Goal: Task Accomplishment & Management: Manage account settings

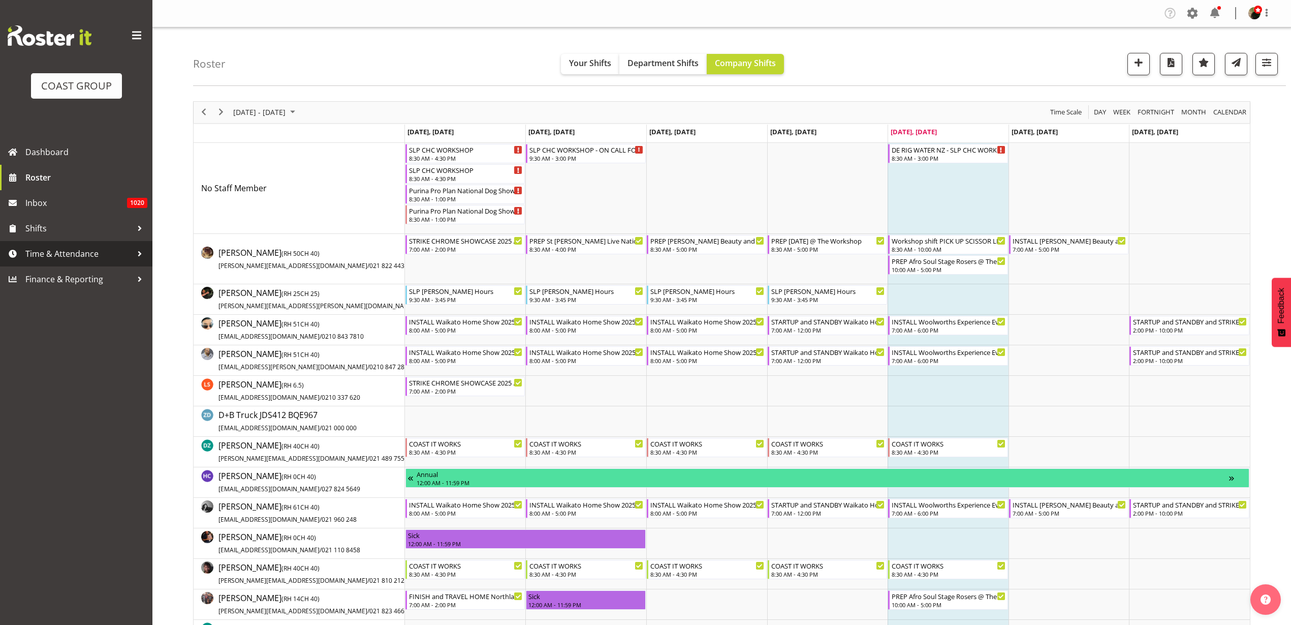
click at [49, 257] on span "Time & Attendance" at bounding box center [78, 253] width 107 height 15
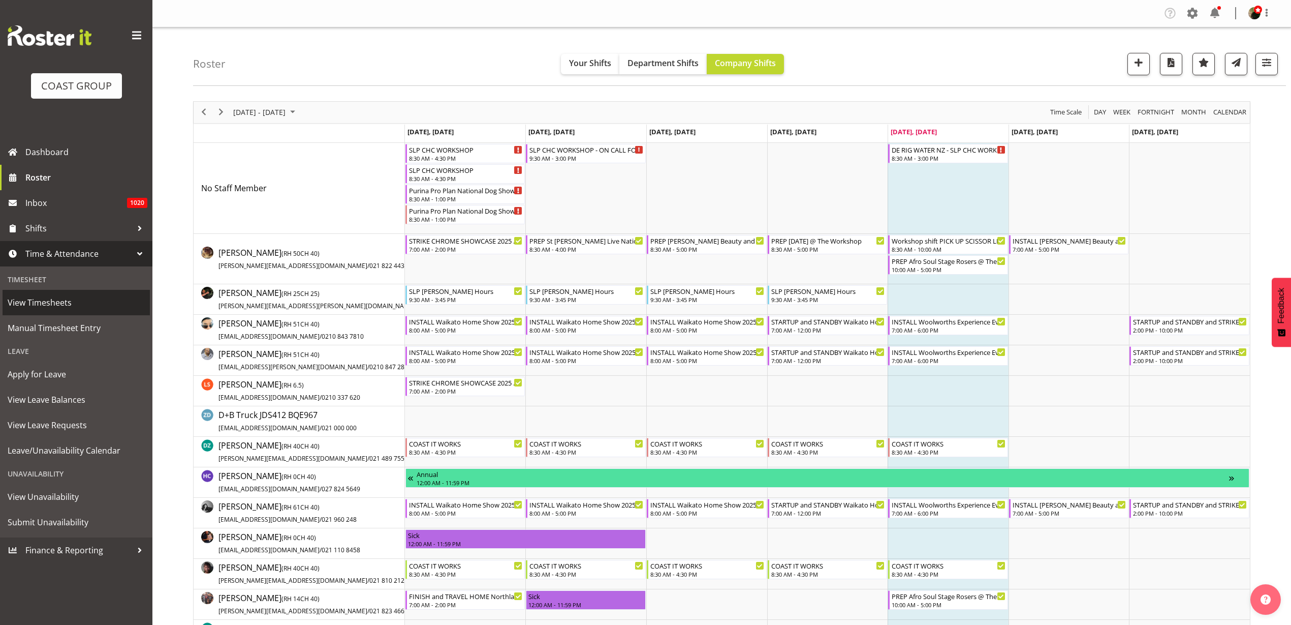
click at [46, 303] on span "View Timesheets" at bounding box center [76, 302] width 137 height 15
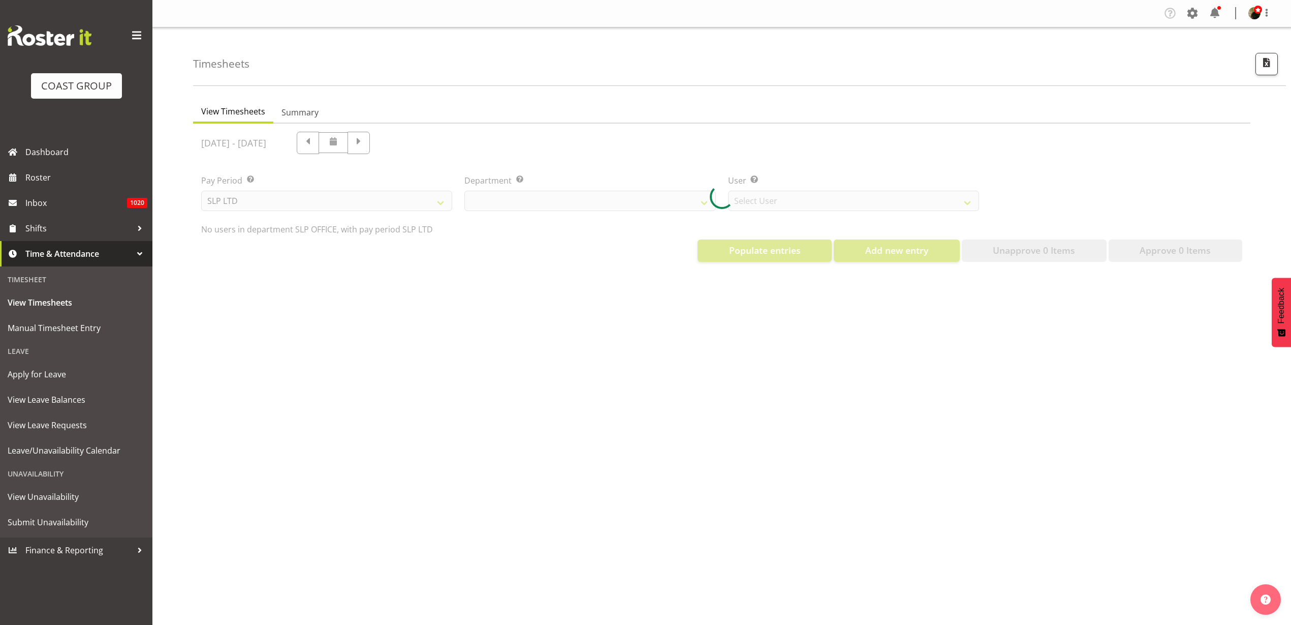
select select "25"
select select "7496"
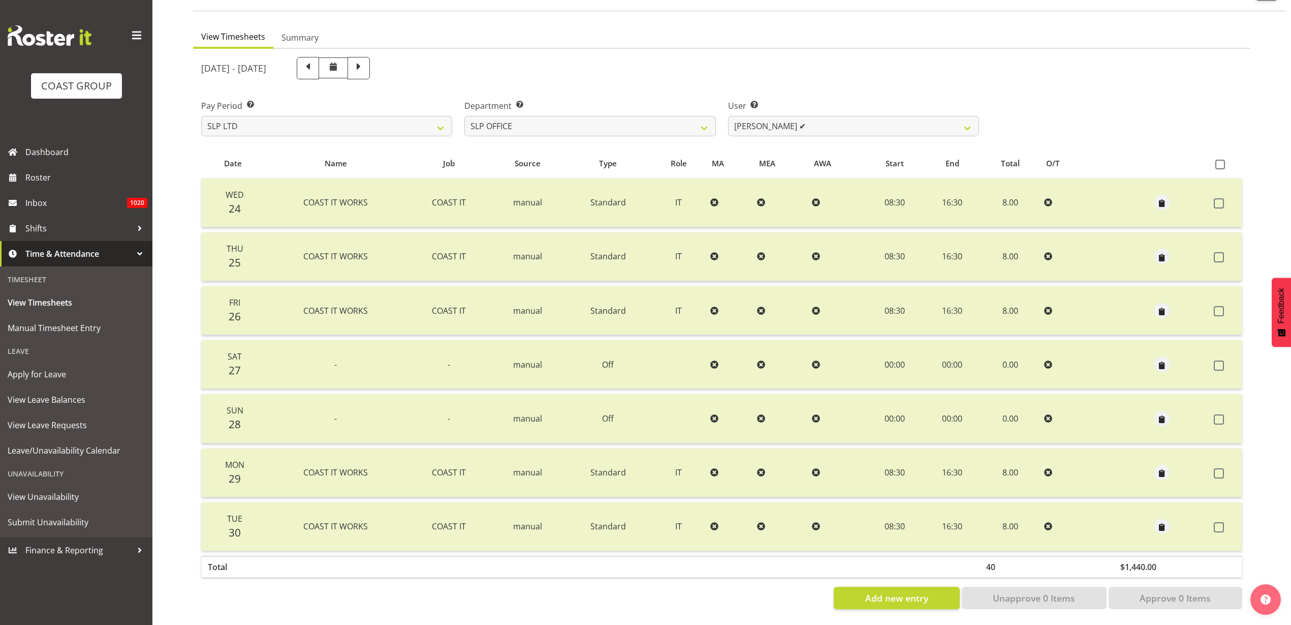
scroll to position [84, 0]
click at [315, 60] on span at bounding box center [307, 66] width 13 height 13
select select
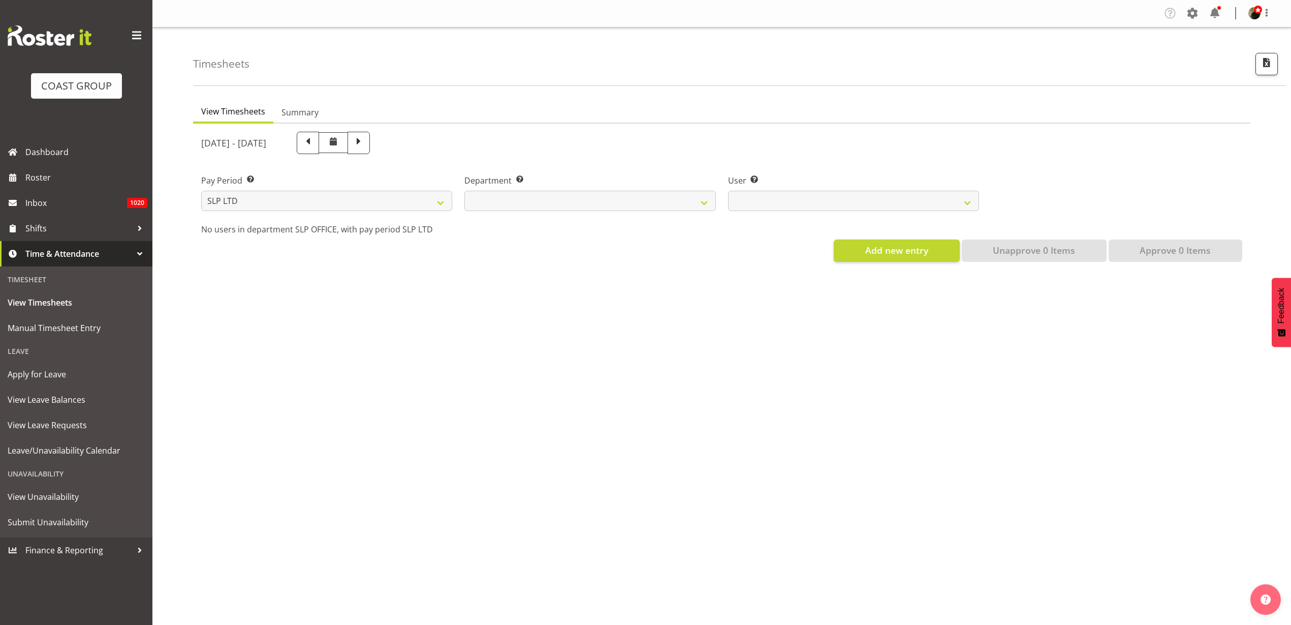
scroll to position [0, 0]
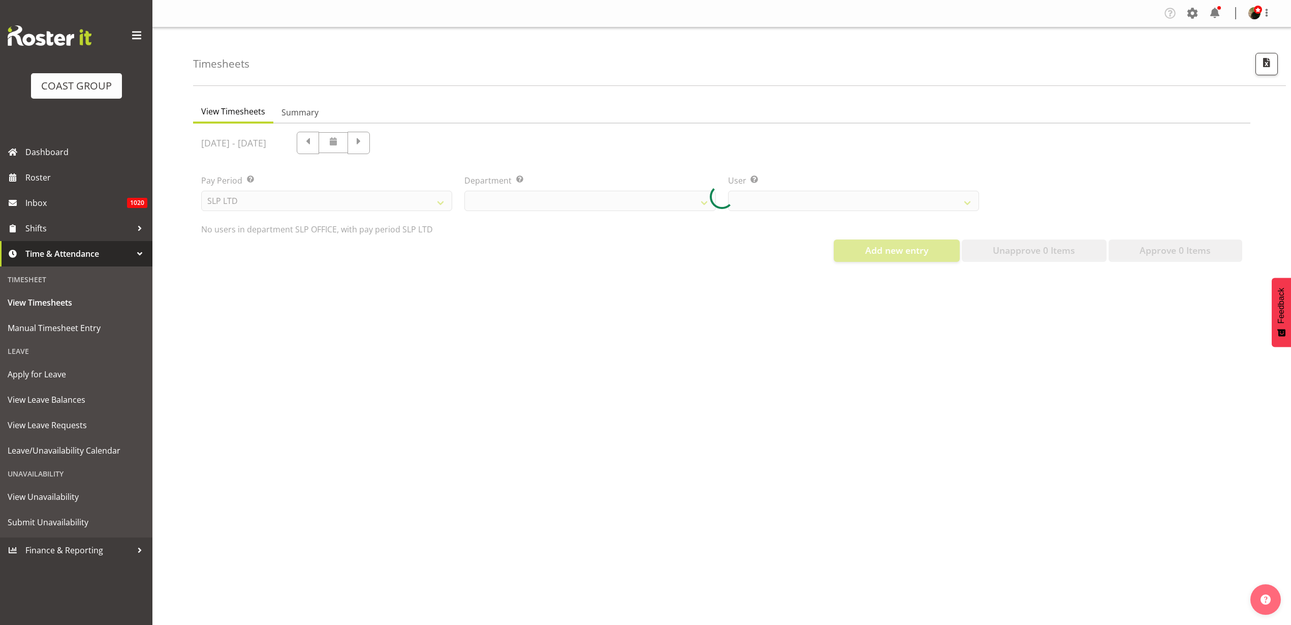
select select "25"
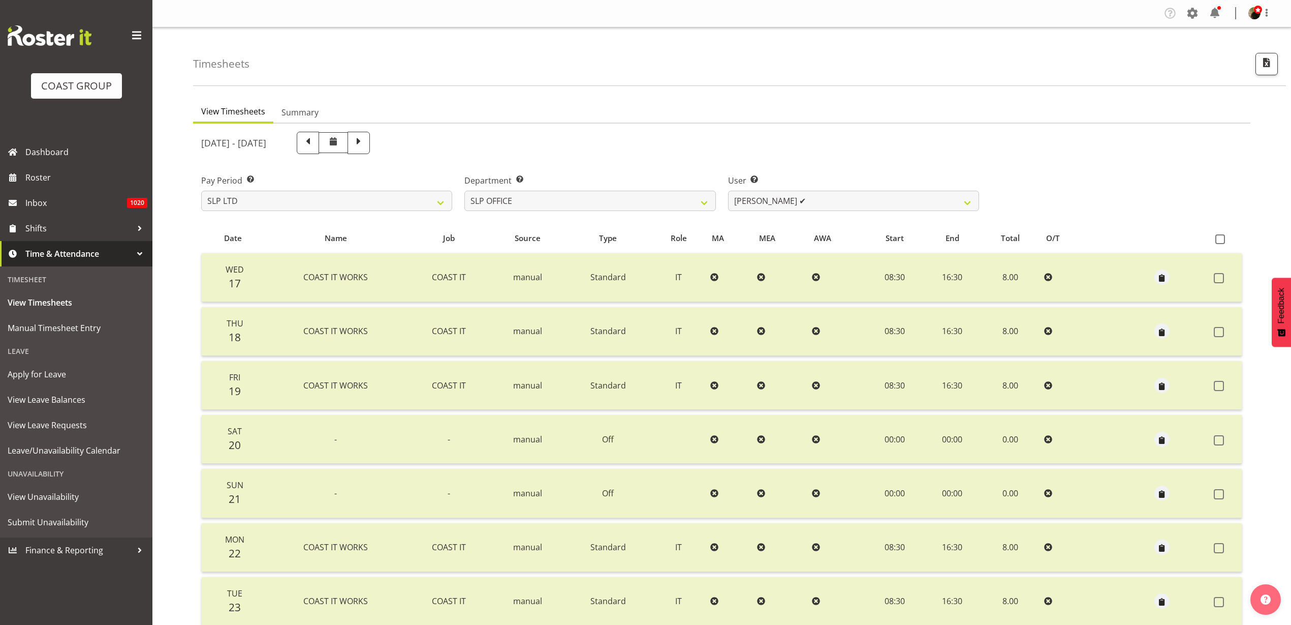
click at [315, 142] on span at bounding box center [307, 141] width 13 height 13
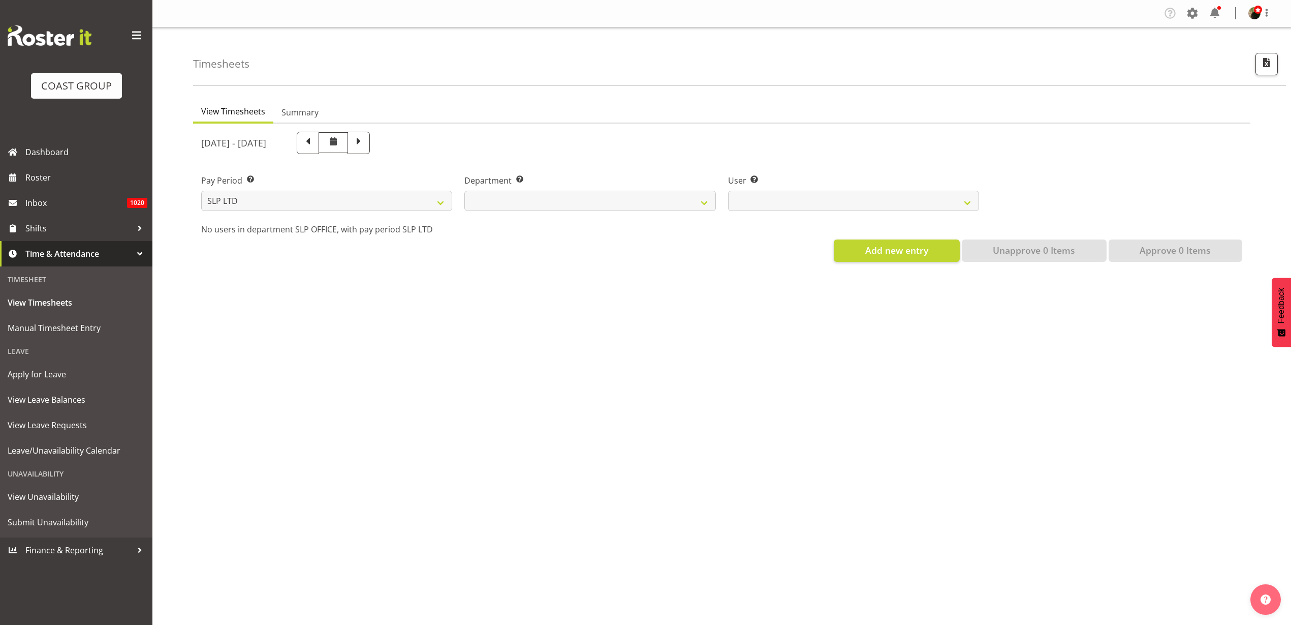
select select
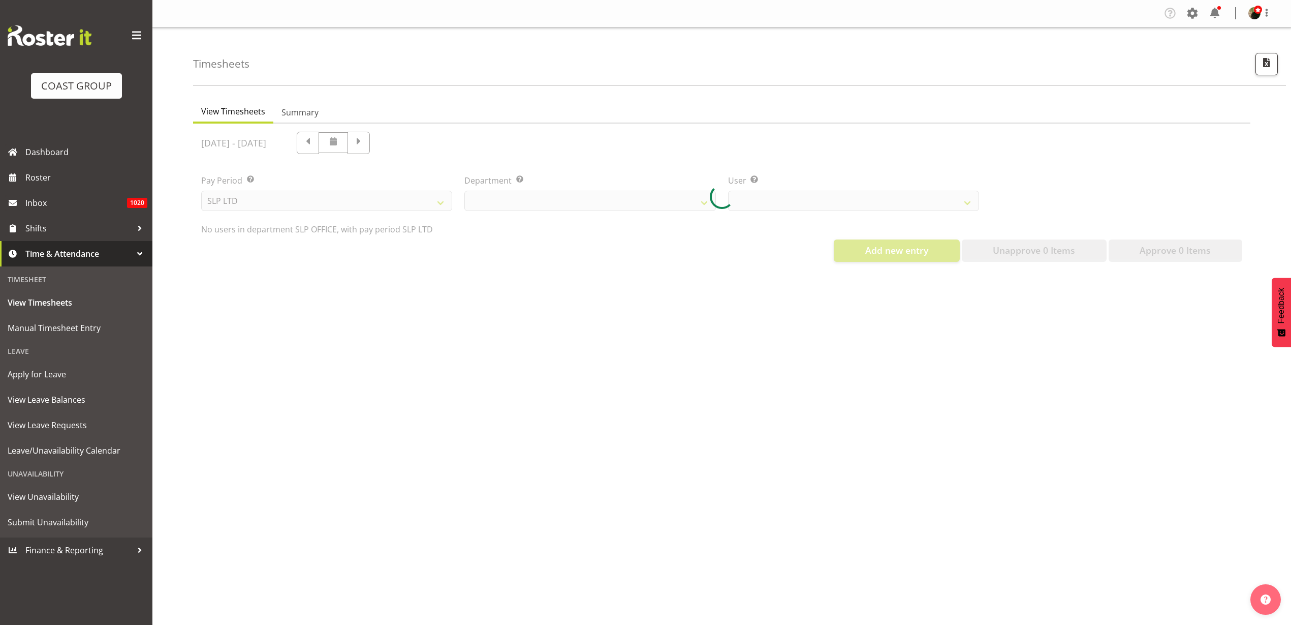
select select "25"
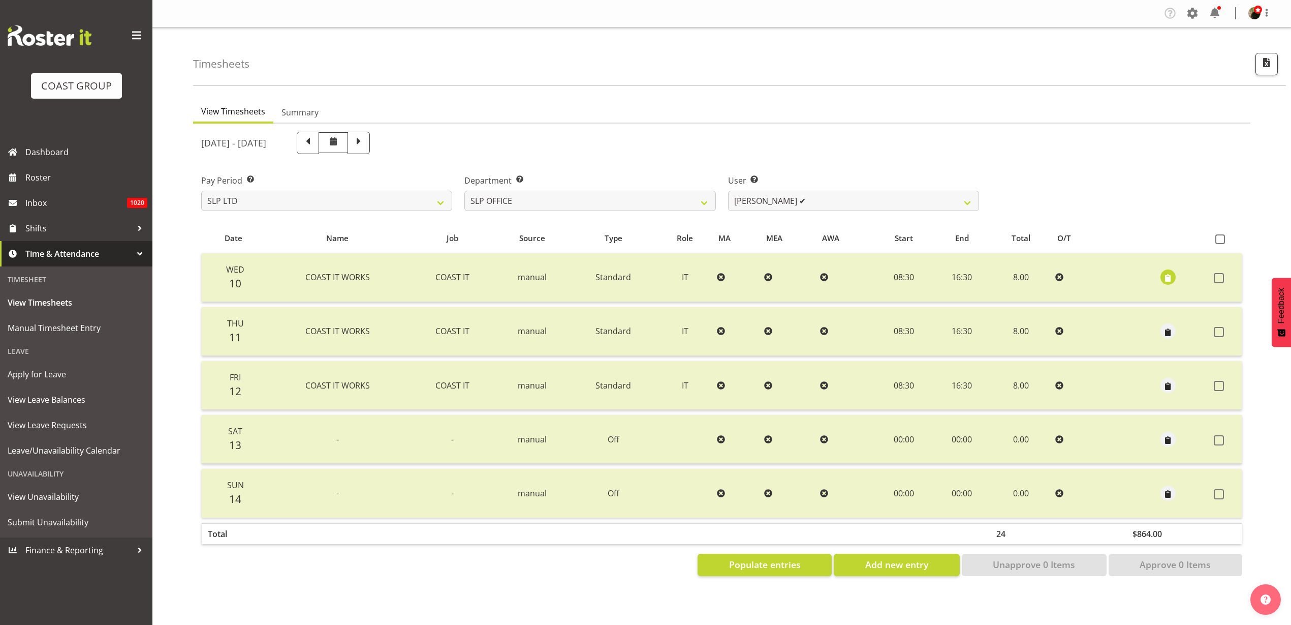
click at [315, 143] on span at bounding box center [307, 141] width 13 height 13
select select
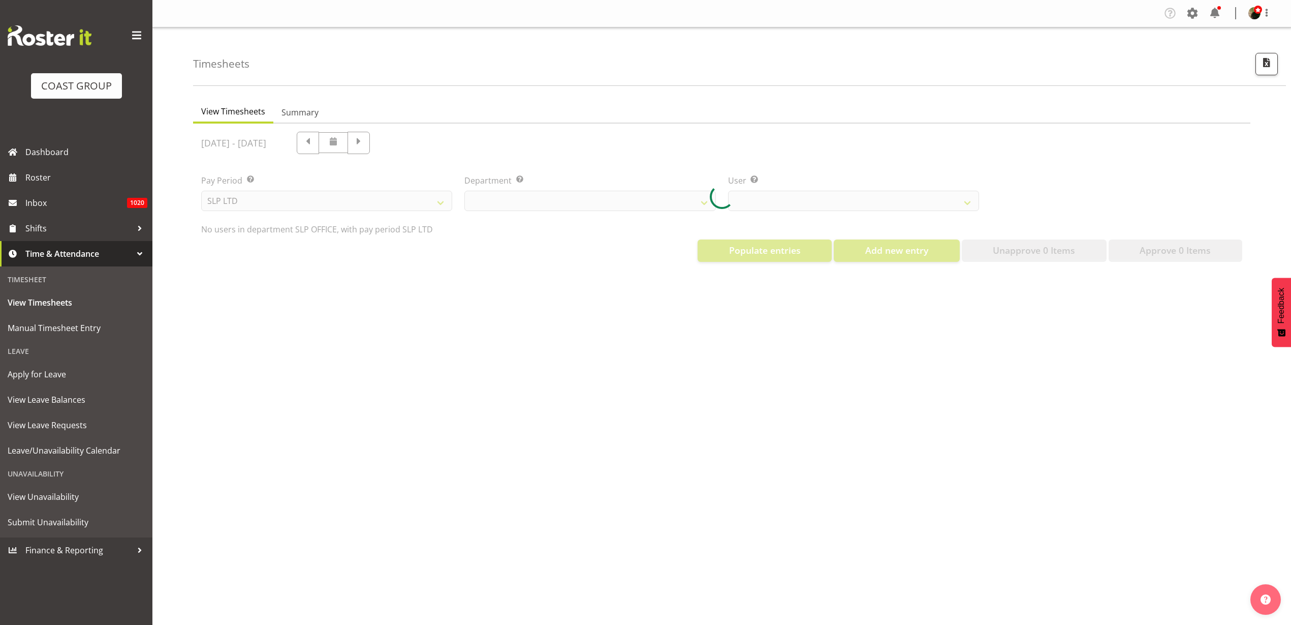
select select "25"
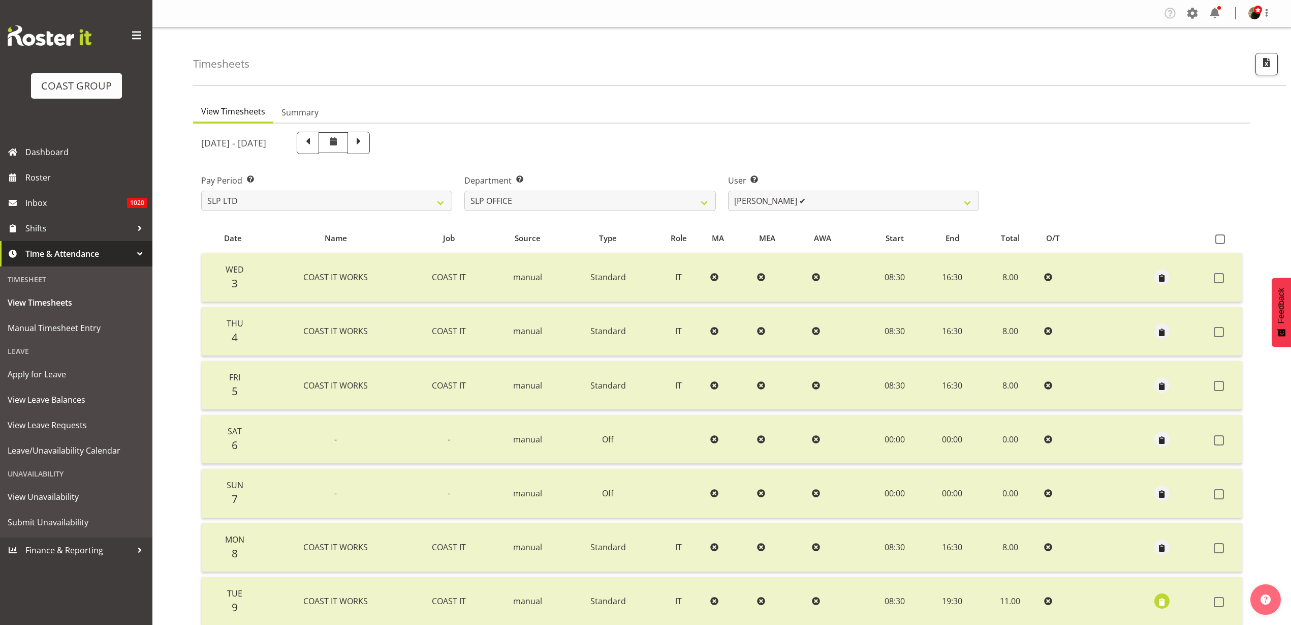
click at [315, 143] on span at bounding box center [307, 141] width 13 height 13
select select
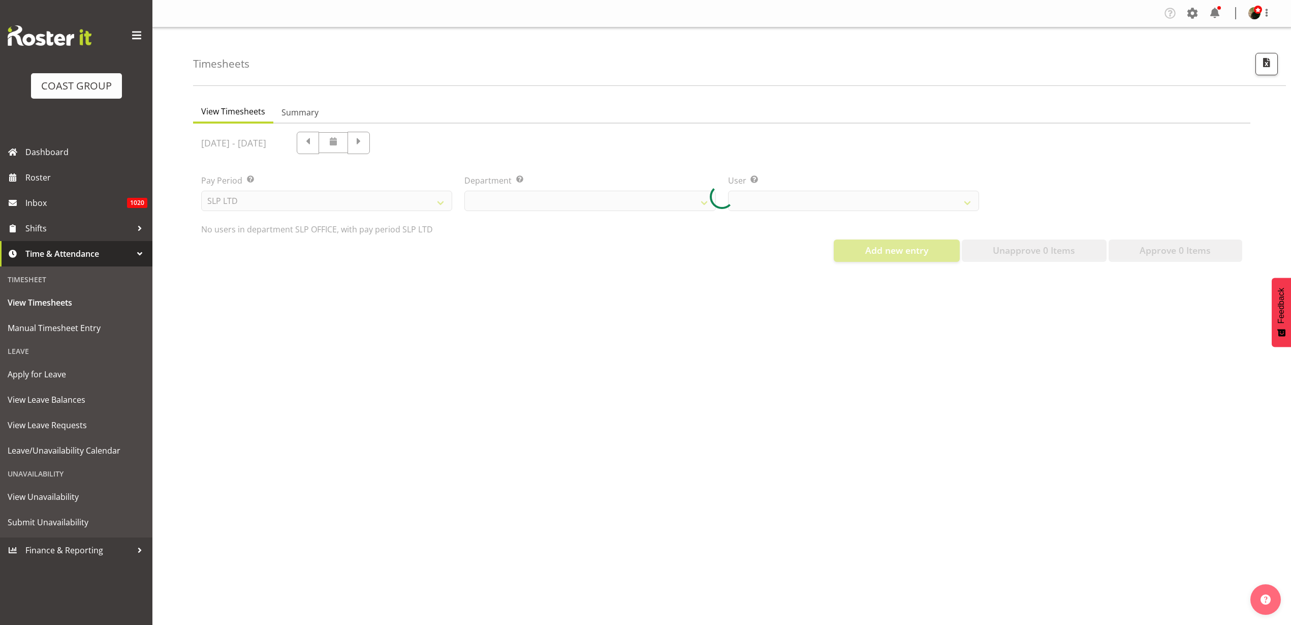
select select "25"
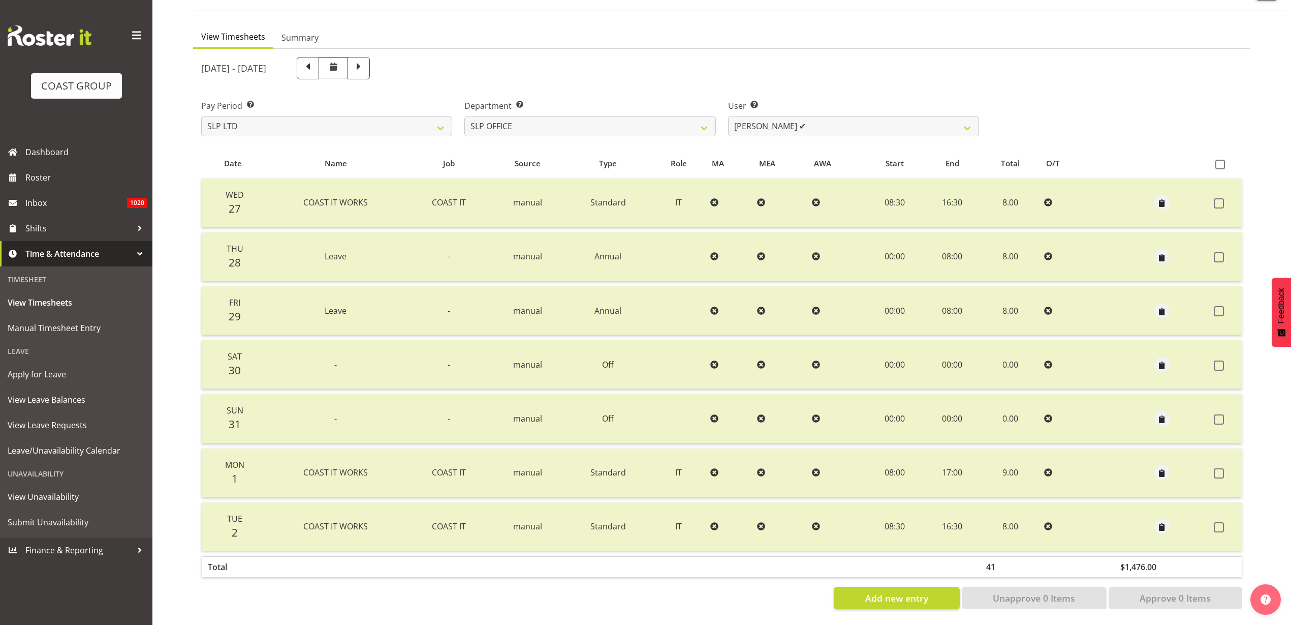
scroll to position [84, 0]
click at [789, 116] on select "Daniel Zhou ✔ Jason Adams ✔ Micah Hetrick ✔" at bounding box center [853, 126] width 251 height 20
select select "254"
click at [728, 116] on select "Daniel Zhou ✔ Jason Adams ✔ Micah Hetrick ✔" at bounding box center [853, 126] width 251 height 20
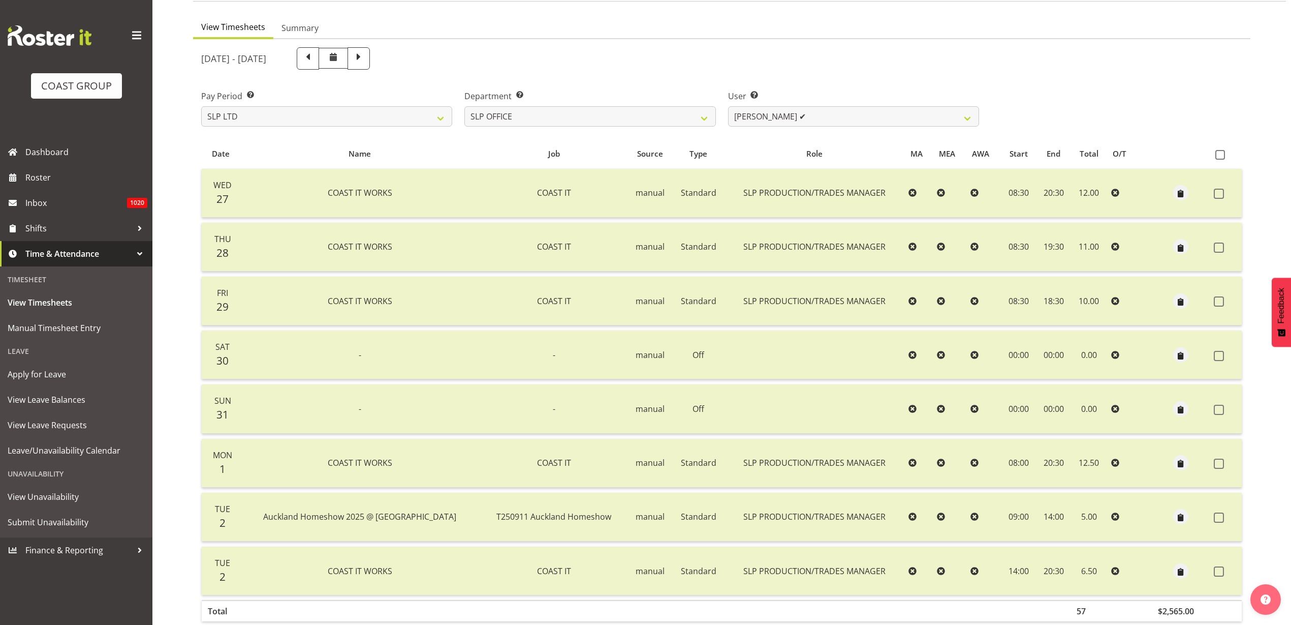
click at [370, 58] on span at bounding box center [359, 58] width 22 height 22
select select
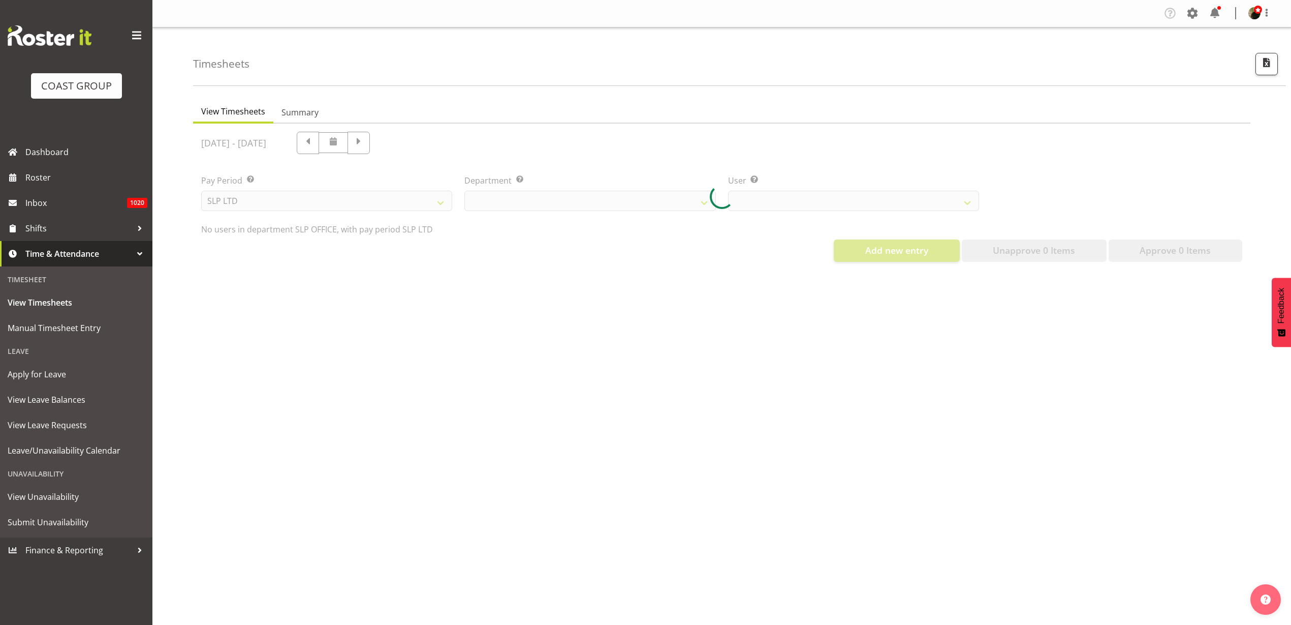
select select "25"
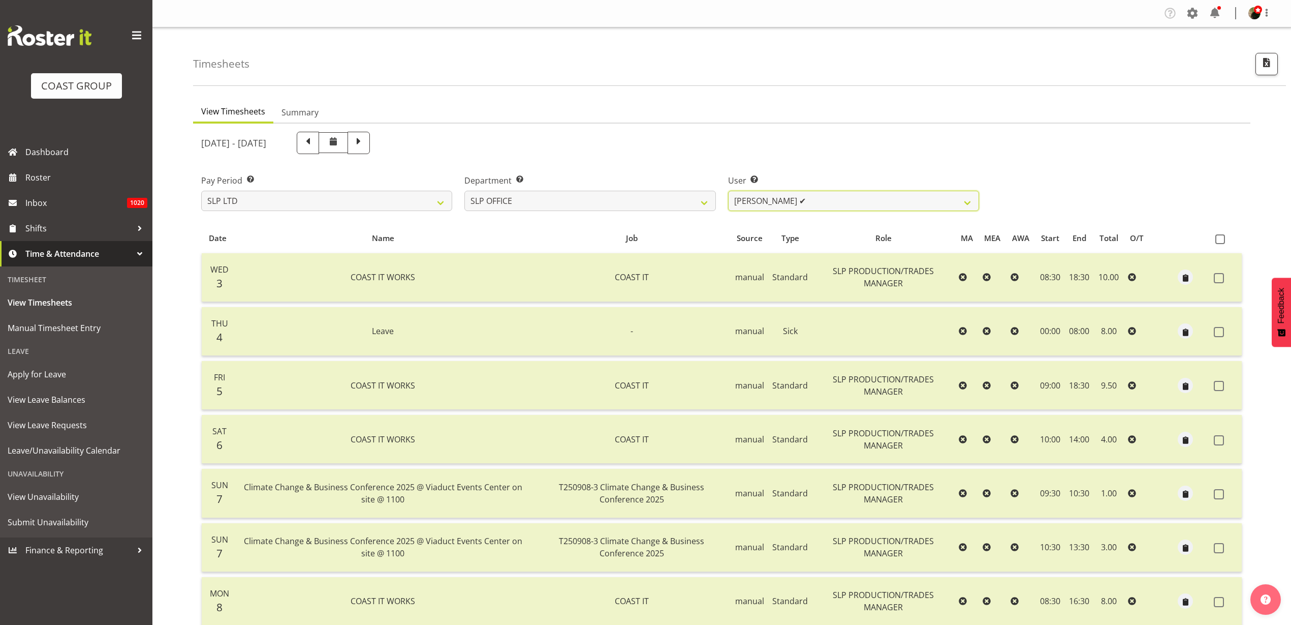
click at [830, 202] on select "Daniel Zhou ✔ Jason Adams ✔ Micah Hetrick ✔" at bounding box center [853, 201] width 251 height 20
select select "7496"
click at [728, 191] on select "Daniel Zhou ✔ Jason Adams ✔ Micah Hetrick ✔" at bounding box center [853, 201] width 251 height 20
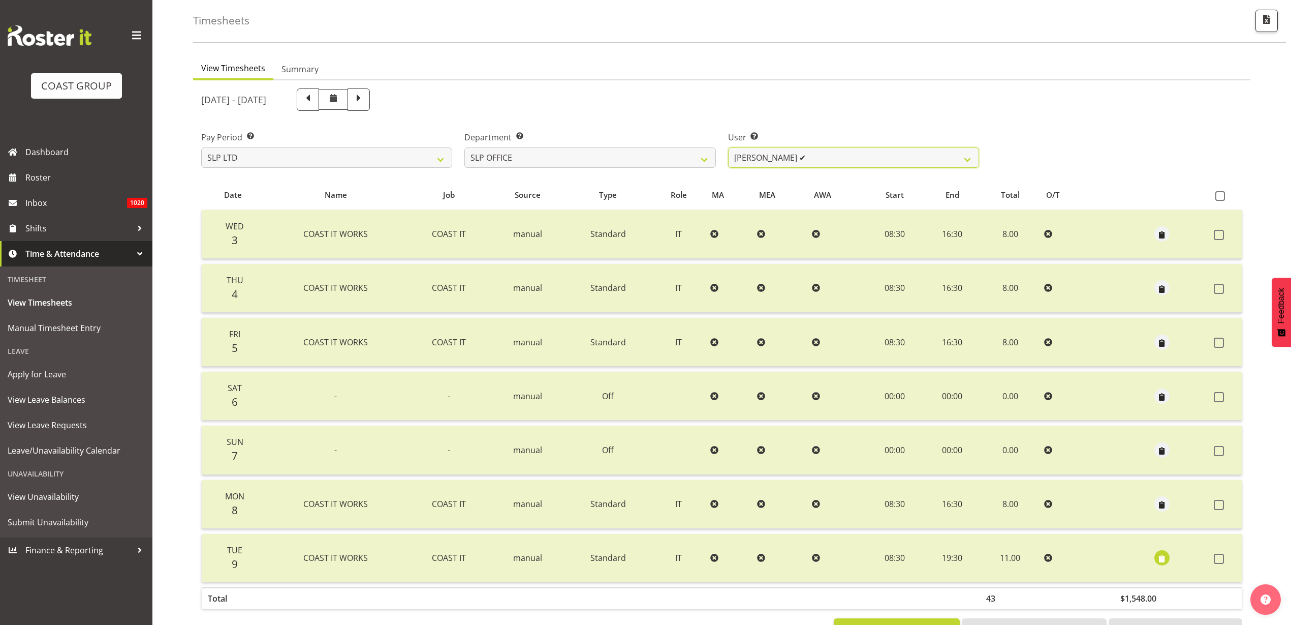
scroll to position [84, 0]
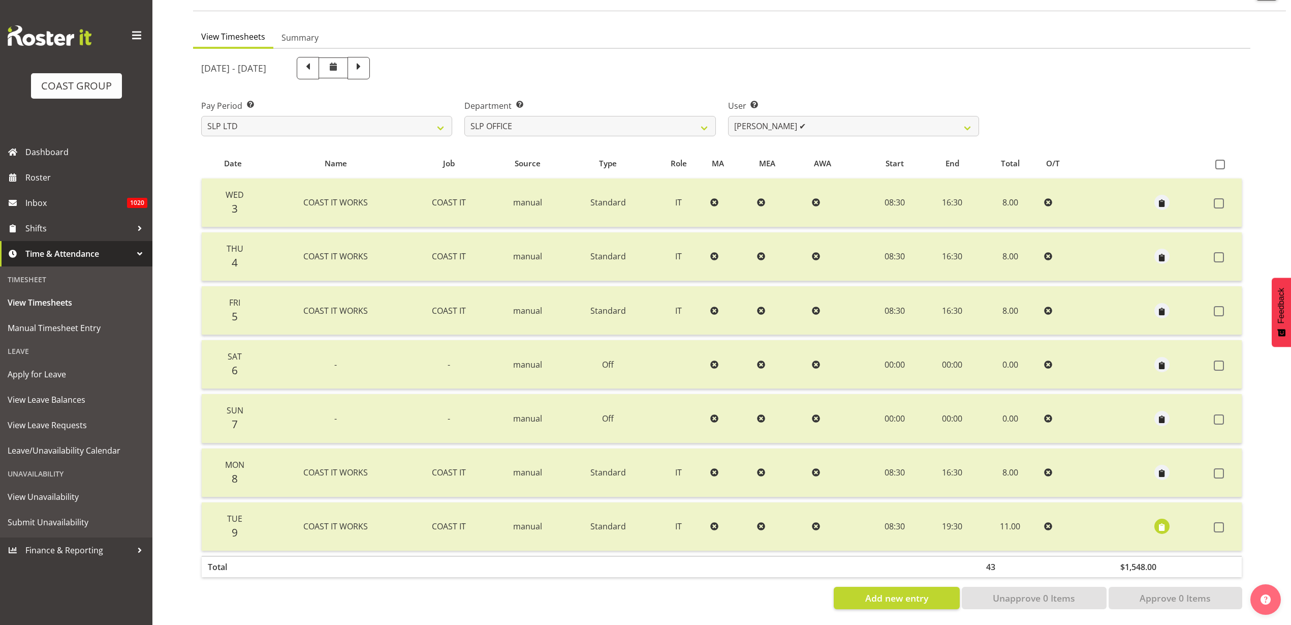
click at [365, 60] on span at bounding box center [358, 66] width 13 height 13
select select
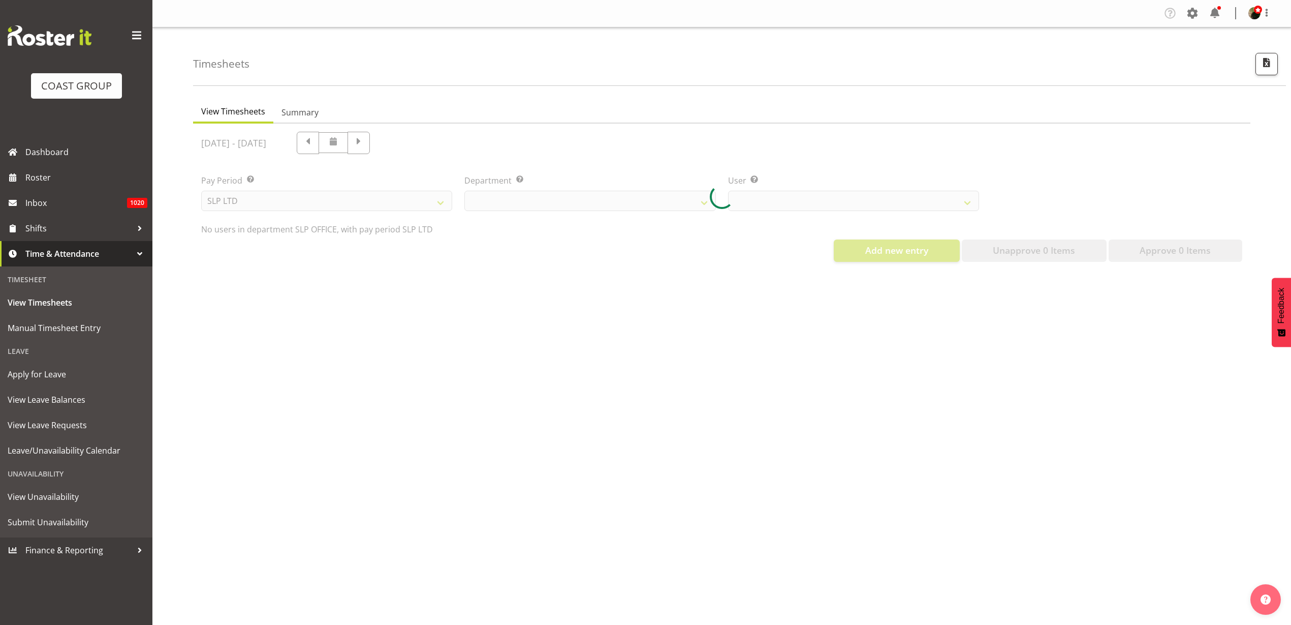
select select "25"
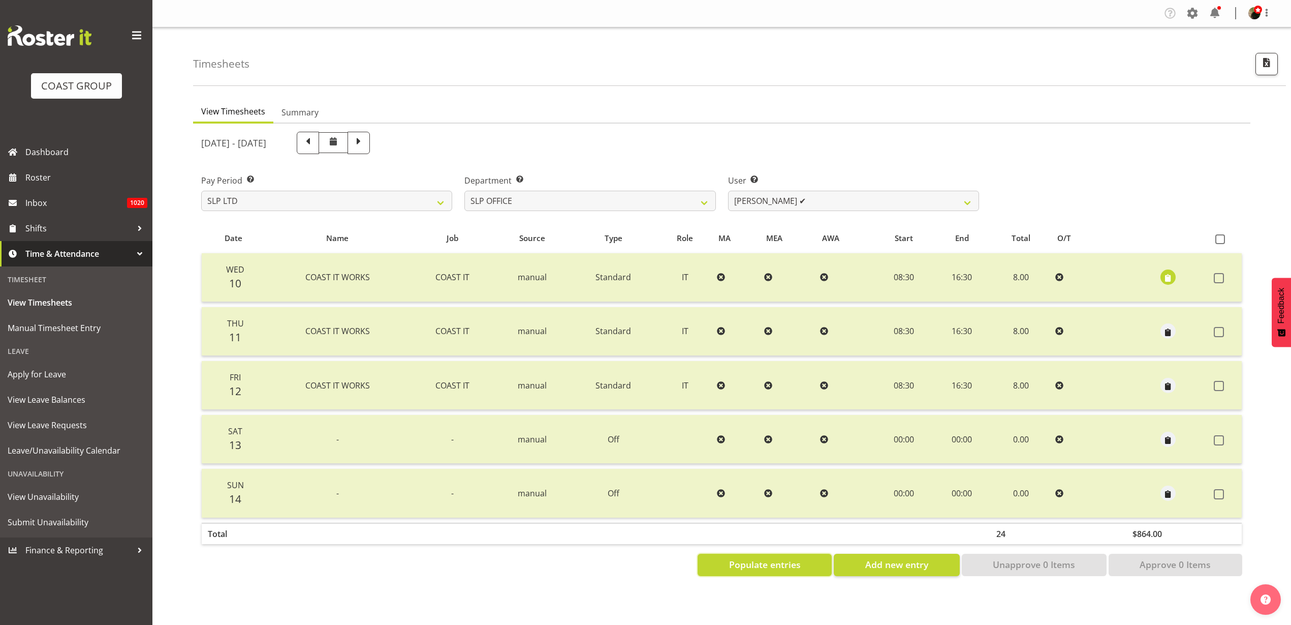
click at [746, 560] on span "Populate entries" at bounding box center [765, 564] width 72 height 13
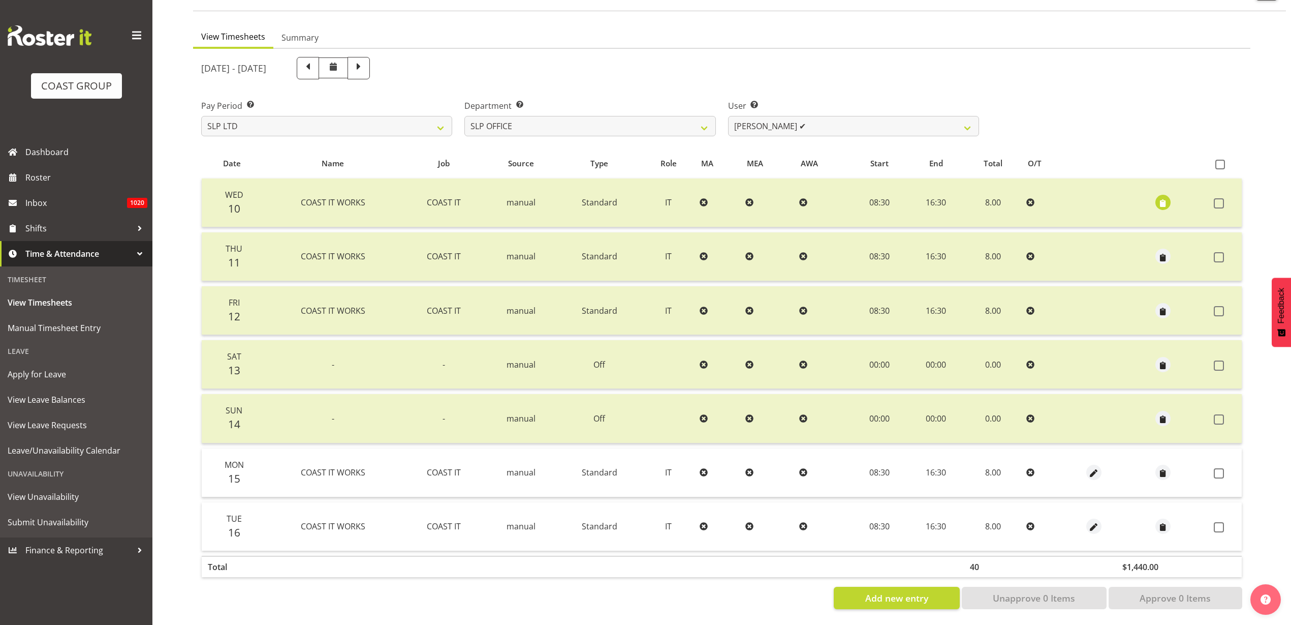
scroll to position [84, 0]
click at [1223, 160] on span at bounding box center [1221, 165] width 10 height 10
click at [1222, 161] on input "checkbox" at bounding box center [1219, 164] width 7 height 7
checkbox input "true"
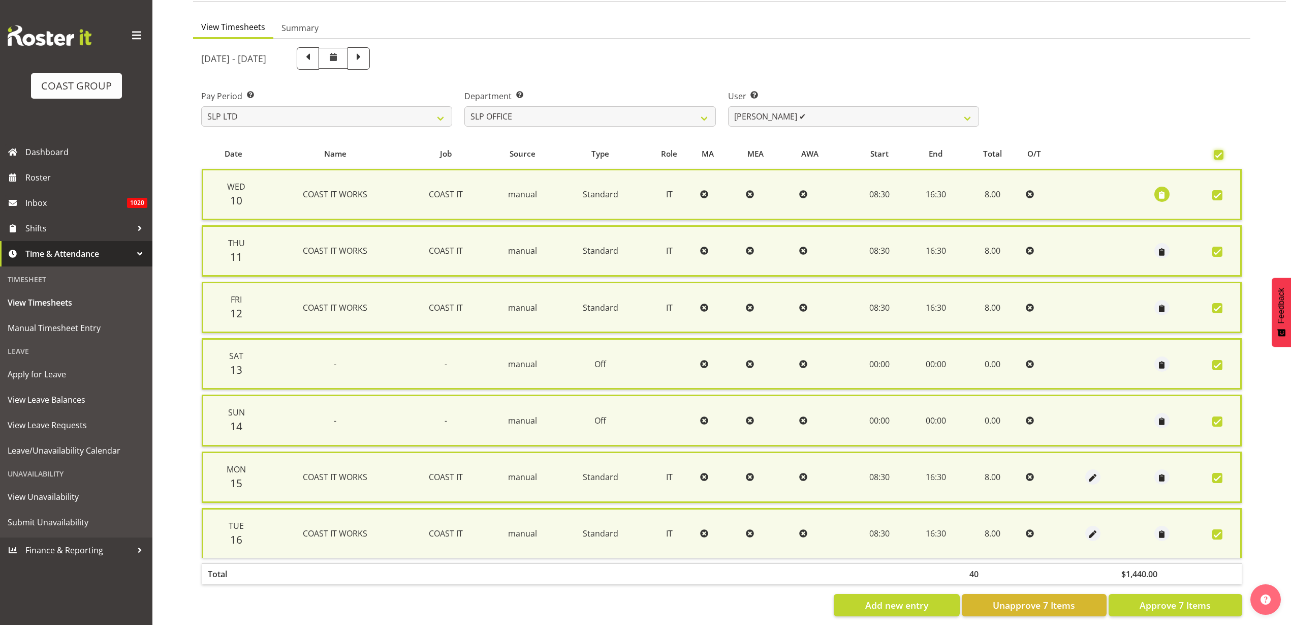
checkbox input "true"
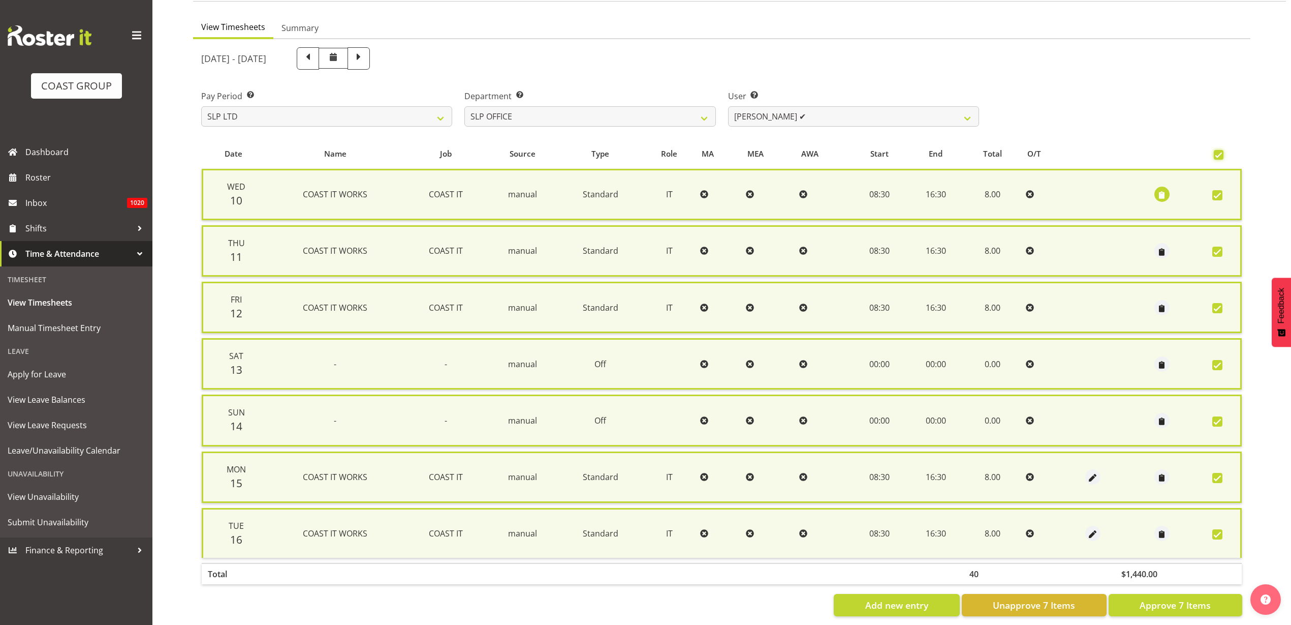
checkbox input "true"
click at [1172, 607] on span "Approve 7 Items" at bounding box center [1175, 604] width 71 height 13
checkbox input "false"
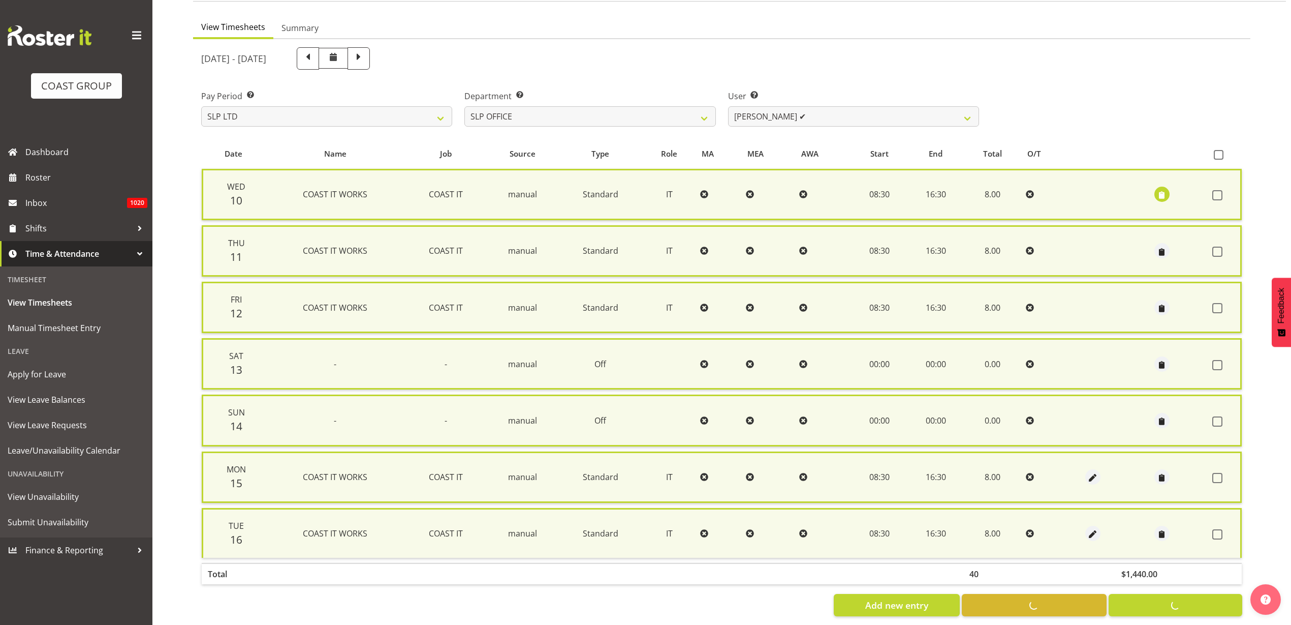
checkbox input "false"
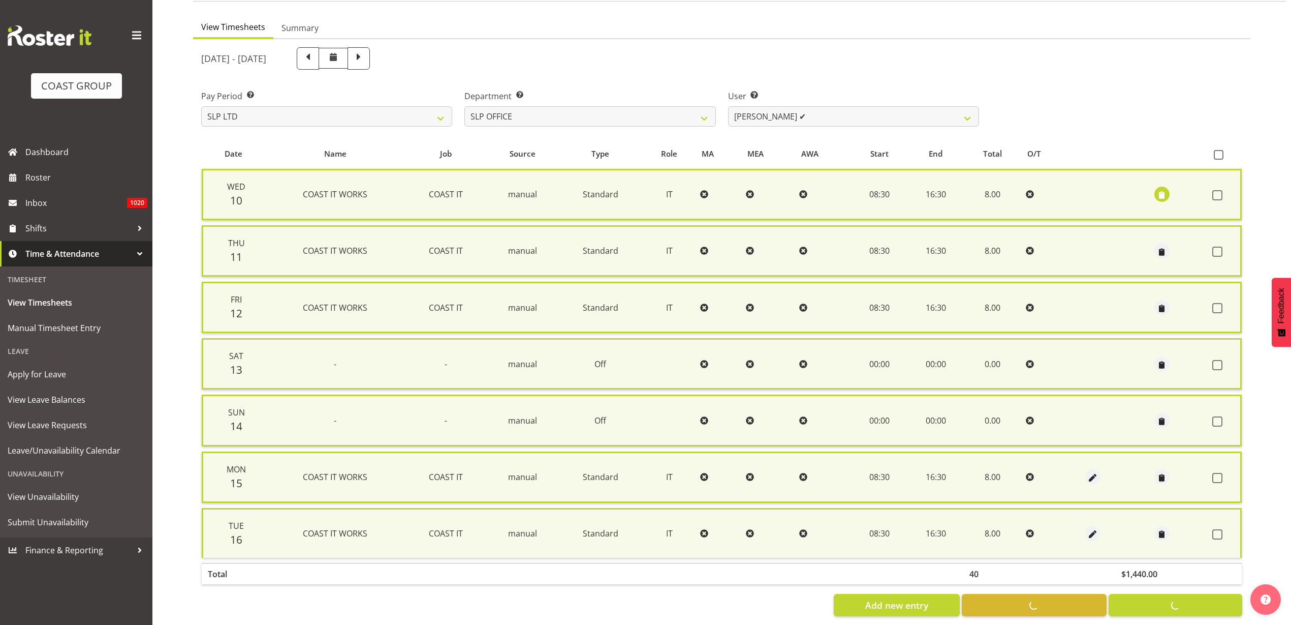
checkbox input "false"
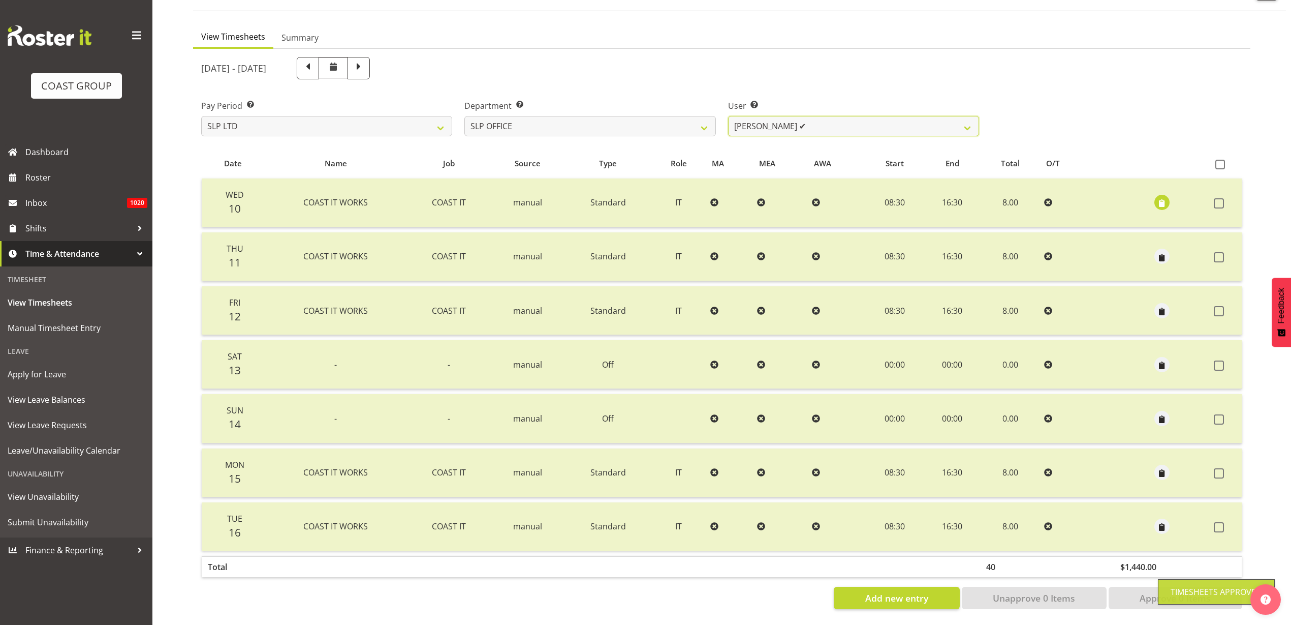
click at [842, 116] on select "Daniel Zhou ✔ Jason Adams ✔ Micah Hetrick ✔" at bounding box center [853, 126] width 251 height 20
click at [728, 116] on select "Daniel Zhou ✔ Jason Adams ✔ Micah Hetrick ✔" at bounding box center [853, 126] width 251 height 20
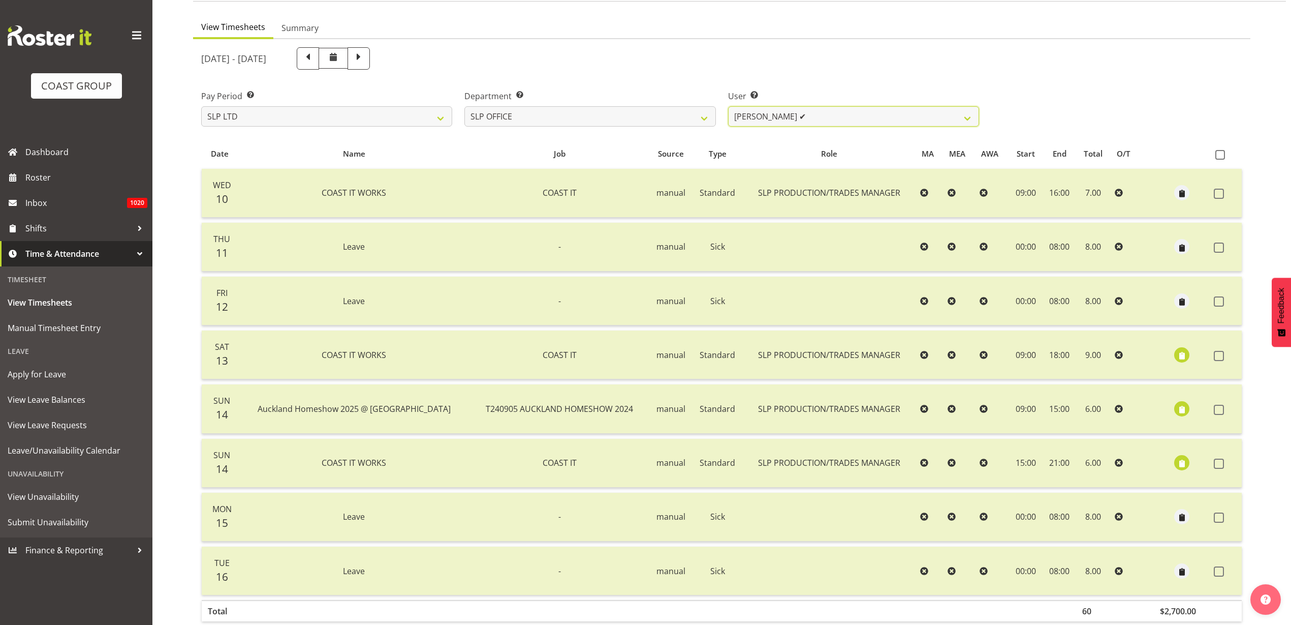
click at [836, 117] on select "Daniel Zhou ✔ Jason Adams ✔ Micah Hetrick ✔" at bounding box center [853, 116] width 251 height 20
select select "7496"
click at [728, 106] on select "Daniel Zhou ✔ Jason Adams ✔ Micah Hetrick ✔" at bounding box center [853, 116] width 251 height 20
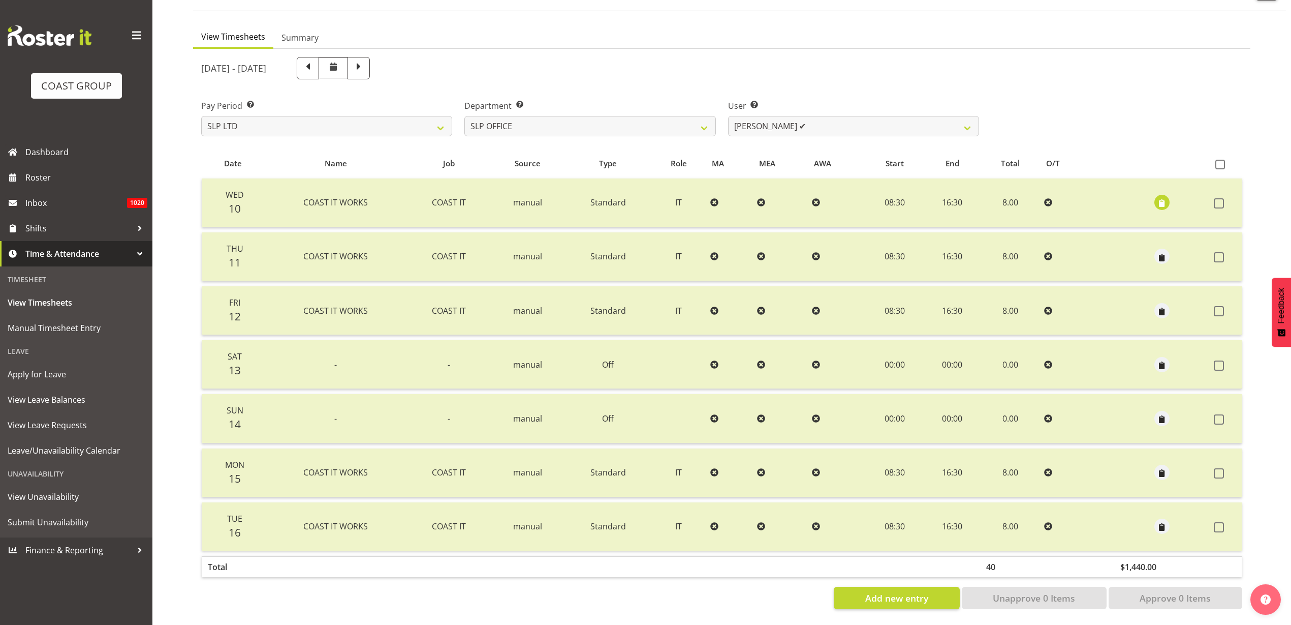
click at [365, 61] on span at bounding box center [358, 66] width 13 height 13
select select
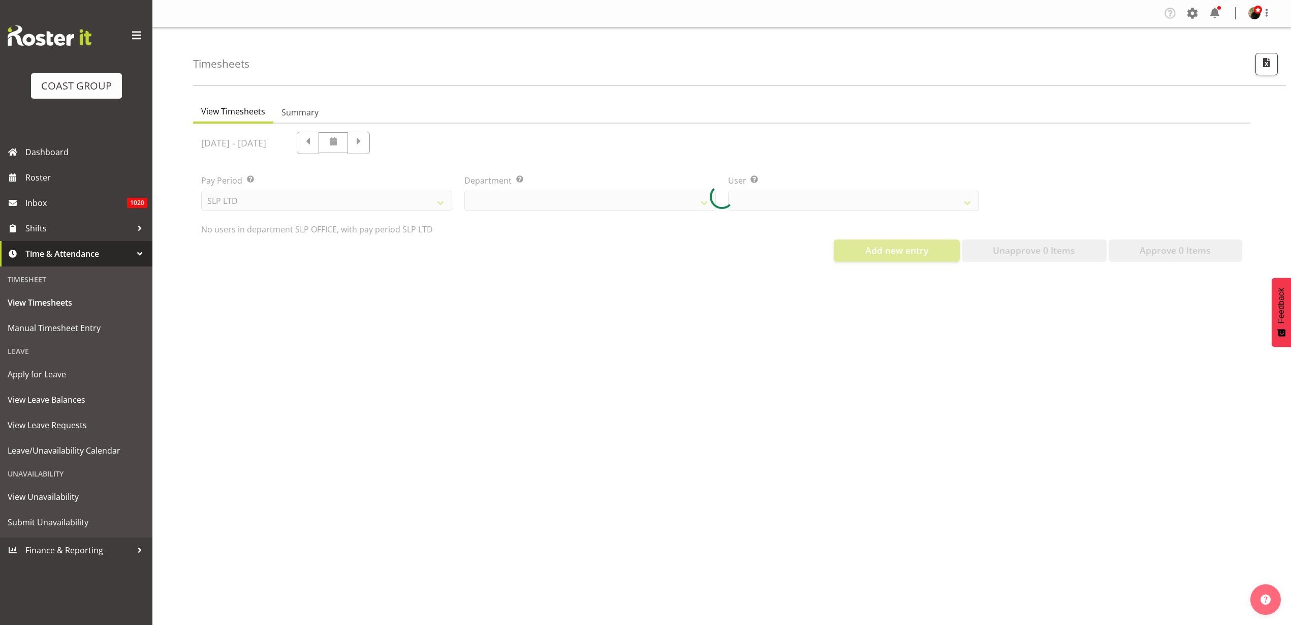
scroll to position [0, 0]
select select "25"
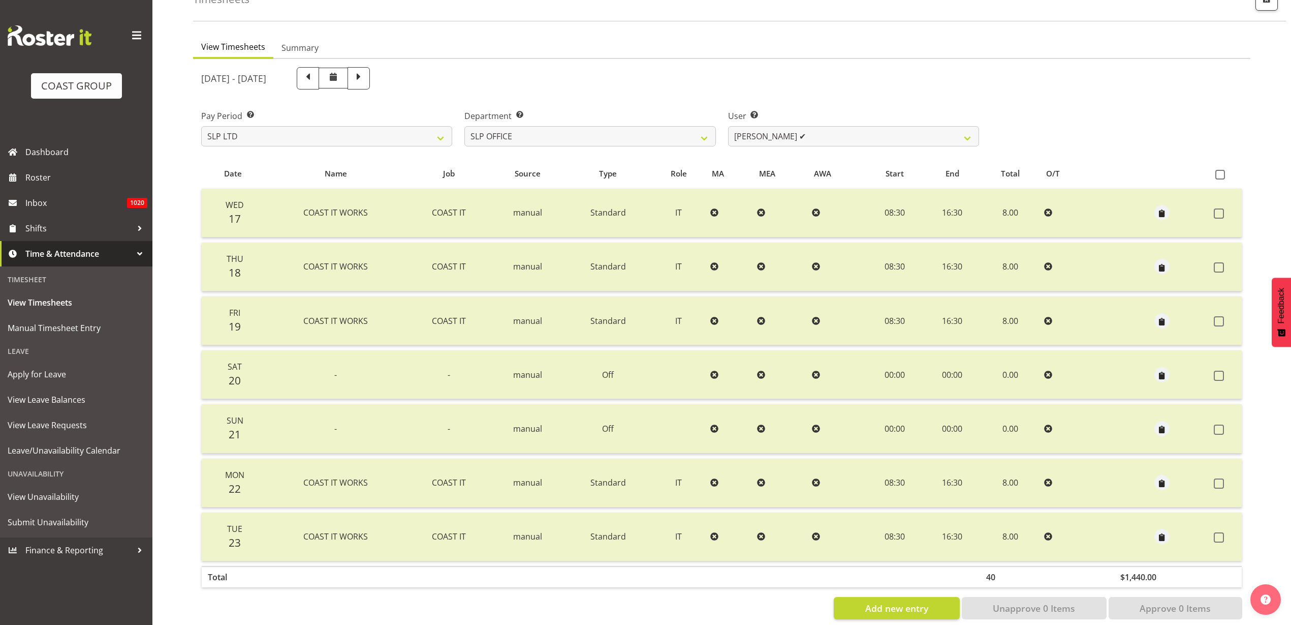
scroll to position [84, 0]
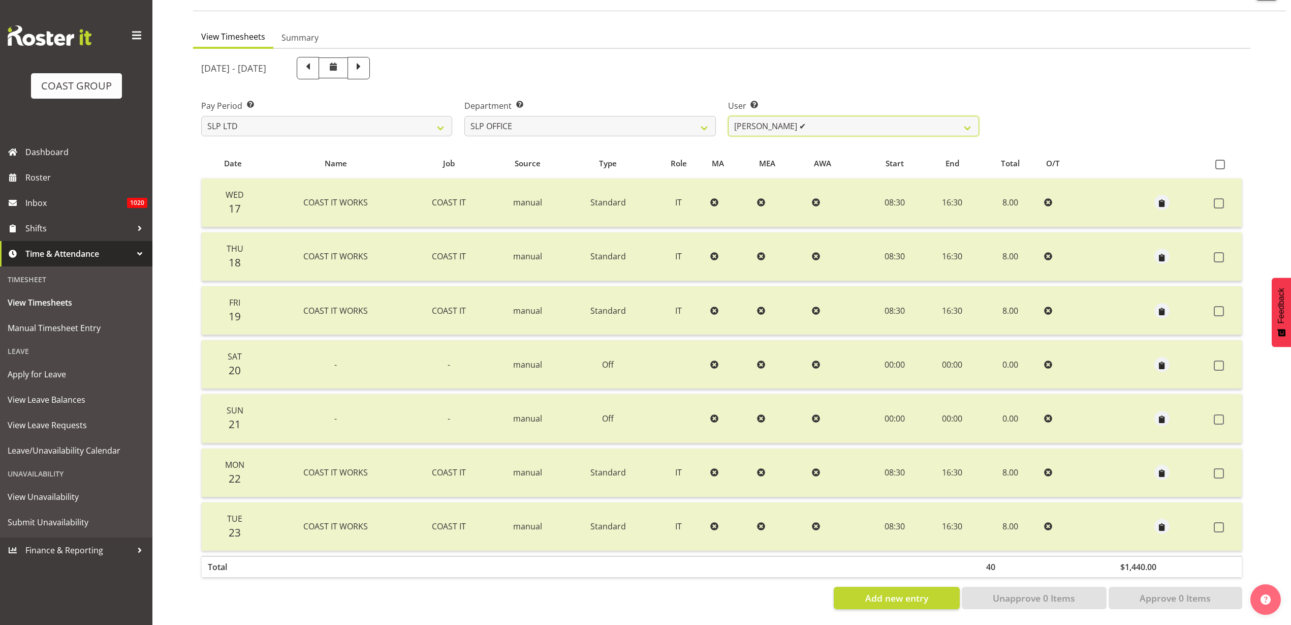
click at [846, 116] on select "Daniel Zhou ✔ Jason Adams ✔ Micah Hetrick ✔" at bounding box center [853, 126] width 251 height 20
click at [728, 116] on select "Daniel Zhou ✔ Jason Adams ✔ Micah Hetrick ✔" at bounding box center [853, 126] width 251 height 20
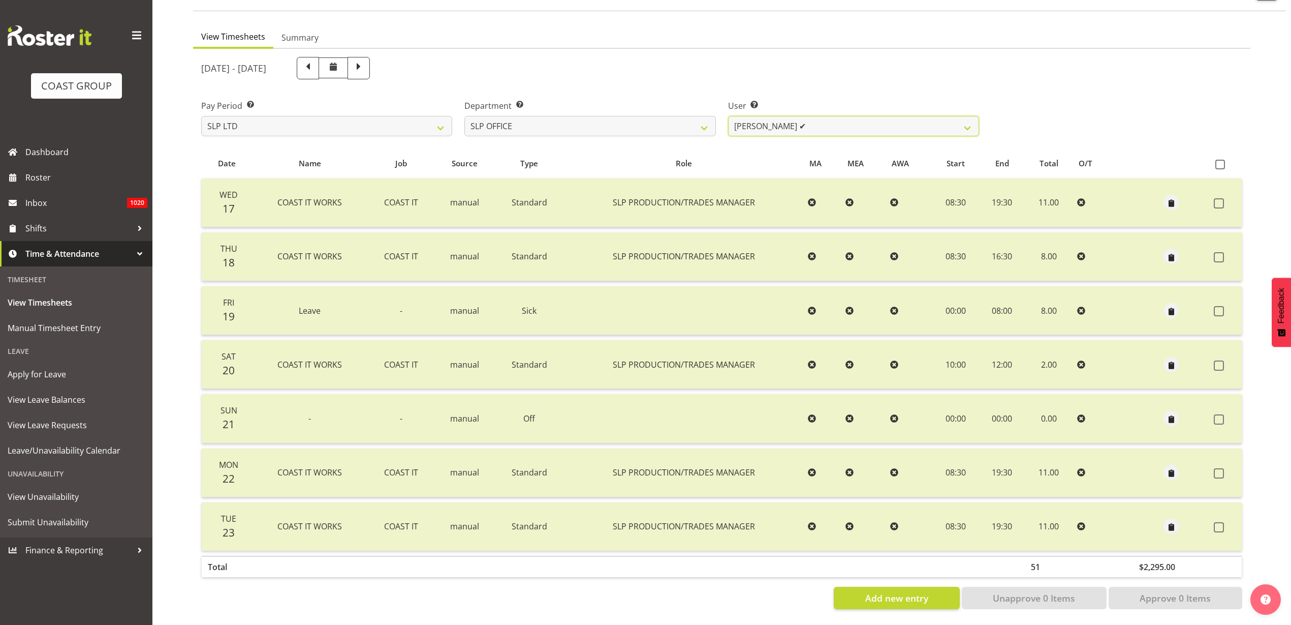
click at [762, 118] on select "Daniel Zhou ✔ Jason Adams ✔ Micah Hetrick ✔" at bounding box center [853, 126] width 251 height 20
select select "7496"
click at [728, 116] on select "Daniel Zhou ✔ Jason Adams ✔ Micah Hetrick ✔" at bounding box center [853, 126] width 251 height 20
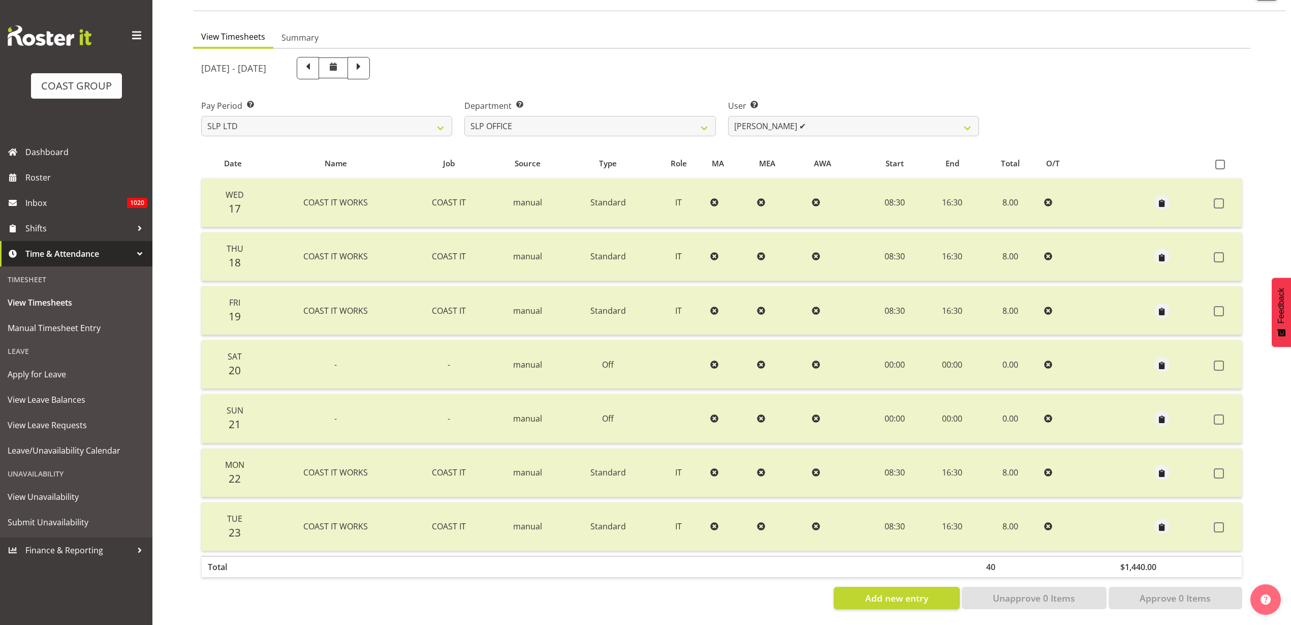
click at [365, 60] on span at bounding box center [358, 66] width 13 height 13
select select
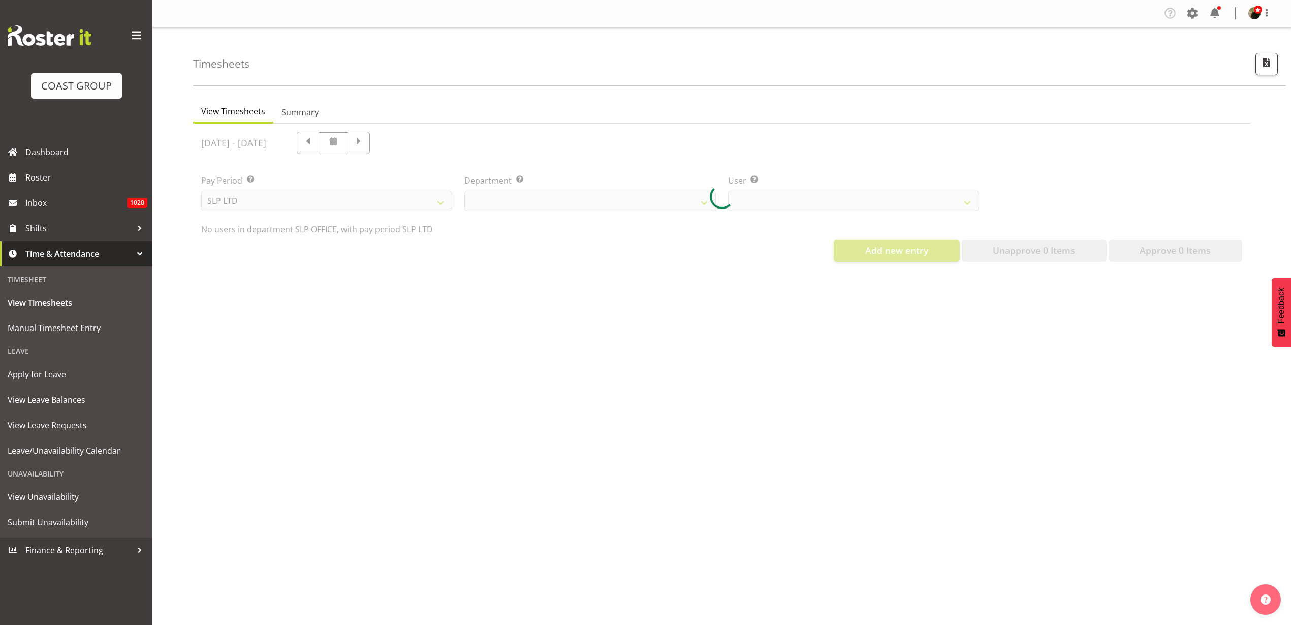
scroll to position [0, 0]
select select "25"
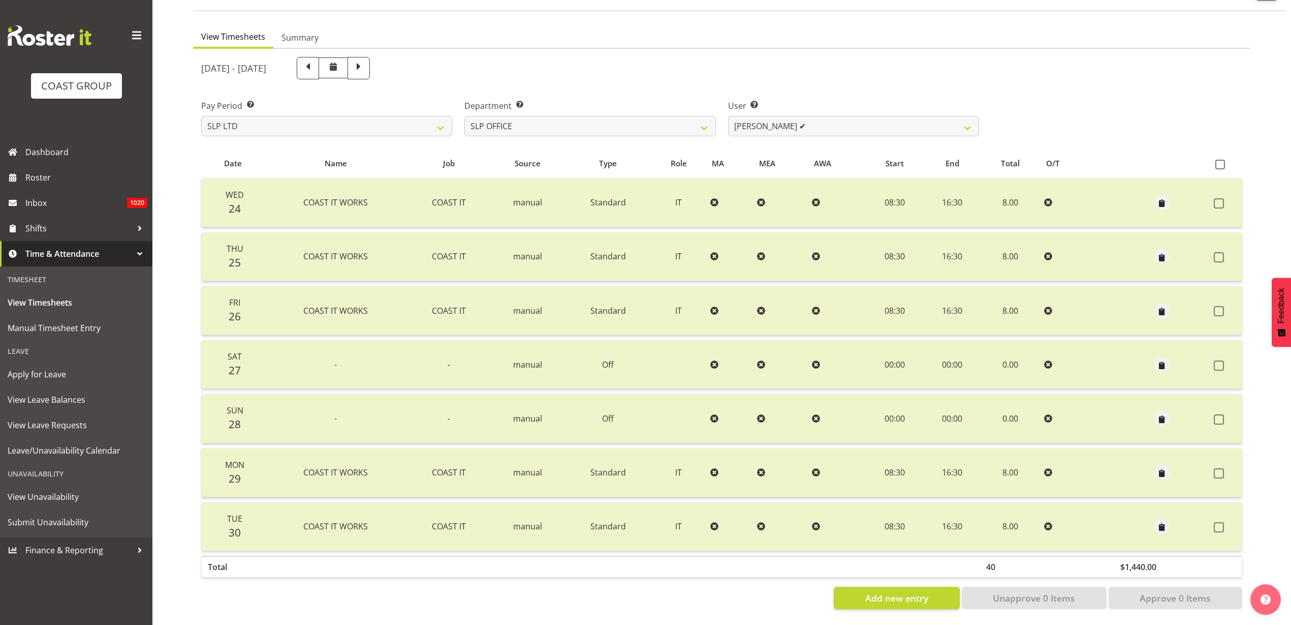
scroll to position [84, 0]
click at [774, 116] on select "Daniel Zhou ✔ Jason Adams ✔ Micah Hetrick ✔" at bounding box center [853, 126] width 251 height 20
select select "254"
click at [728, 116] on select "Daniel Zhou ✔ Jason Adams ✔ Micah Hetrick ✔" at bounding box center [853, 126] width 251 height 20
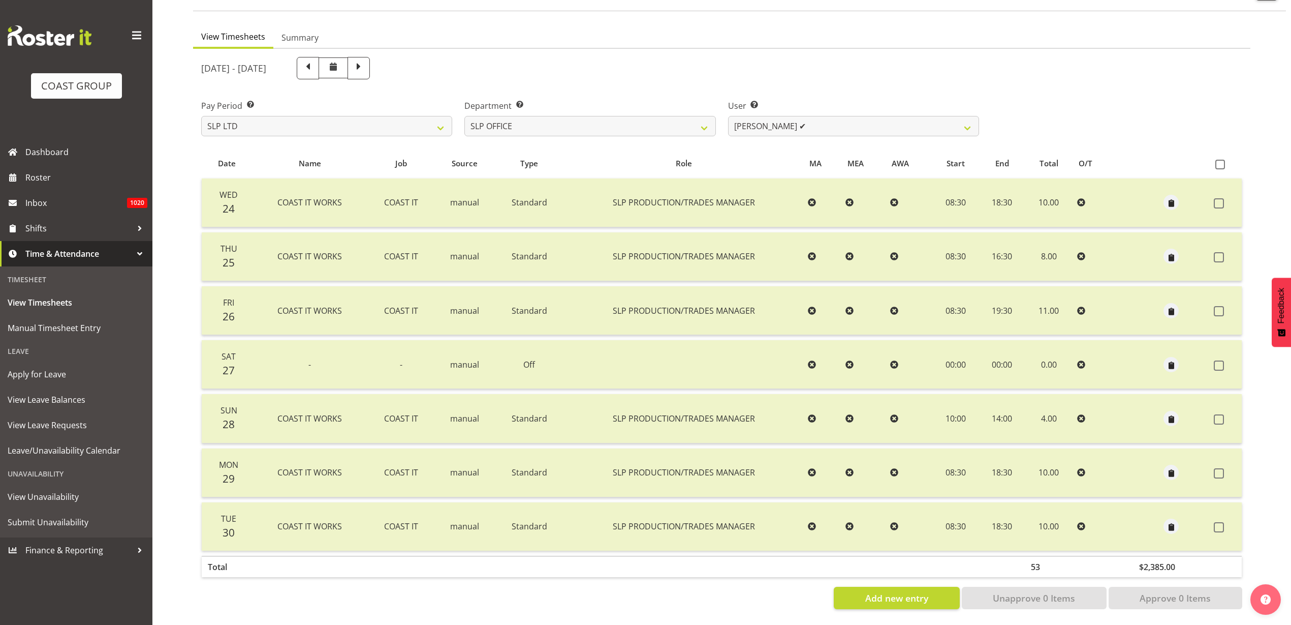
click at [365, 60] on span at bounding box center [358, 66] width 13 height 13
select select
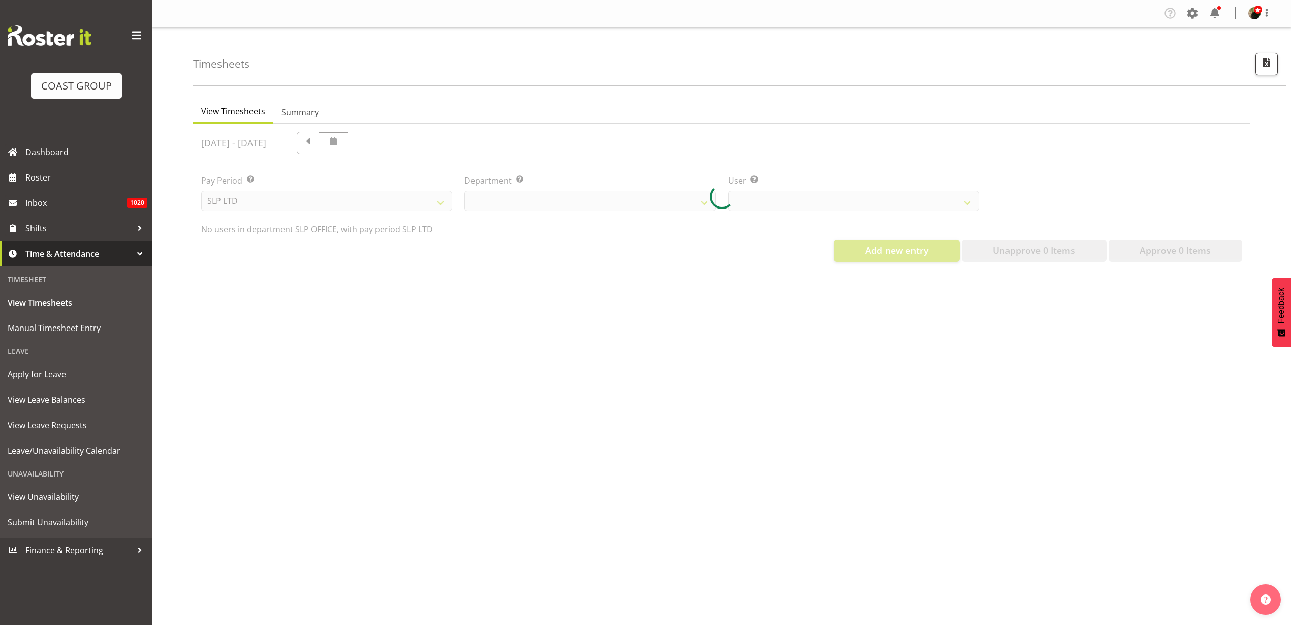
select select "25"
select select "254"
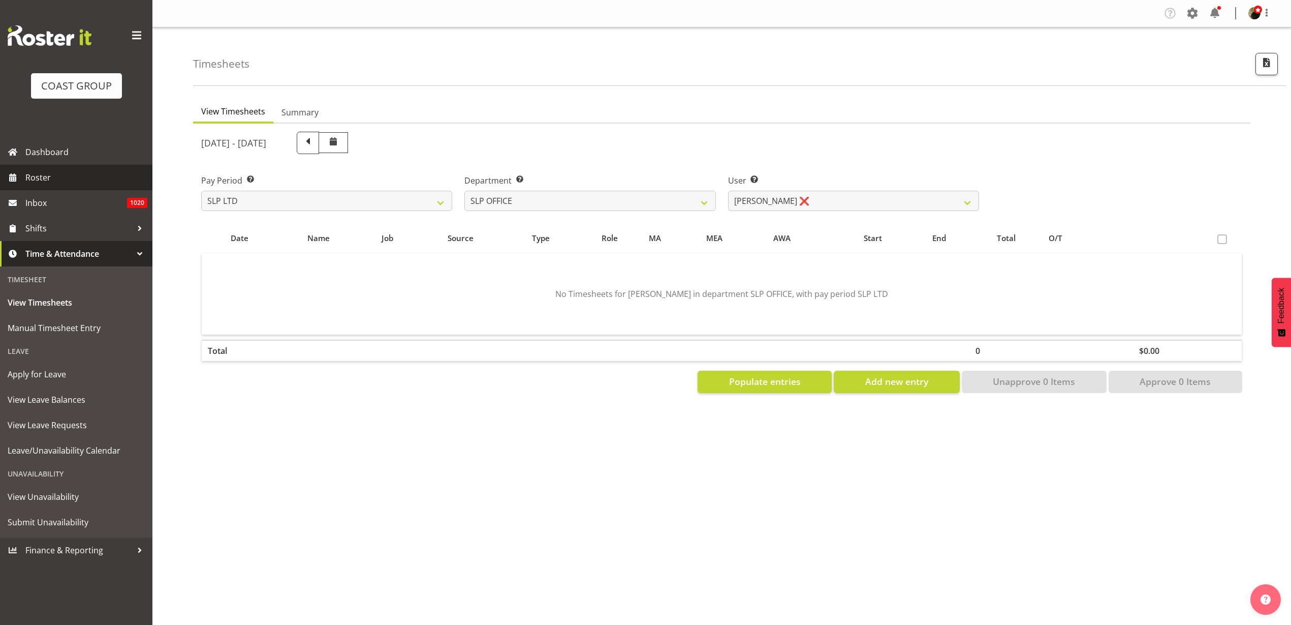
click at [49, 184] on span "Roster" at bounding box center [86, 177] width 122 height 15
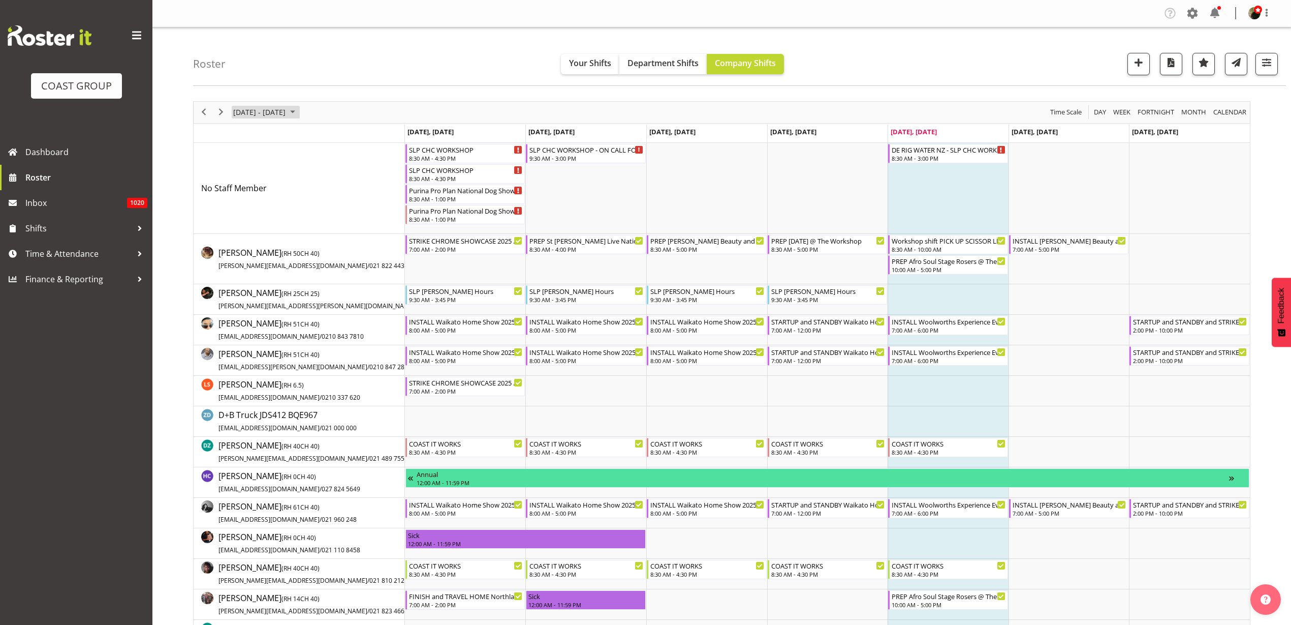
click at [255, 113] on span "[DATE] - [DATE]" at bounding box center [259, 112] width 54 height 13
click at [338, 134] on span "next month" at bounding box center [340, 138] width 18 height 18
click at [326, 191] on span "10" at bounding box center [325, 189] width 15 height 15
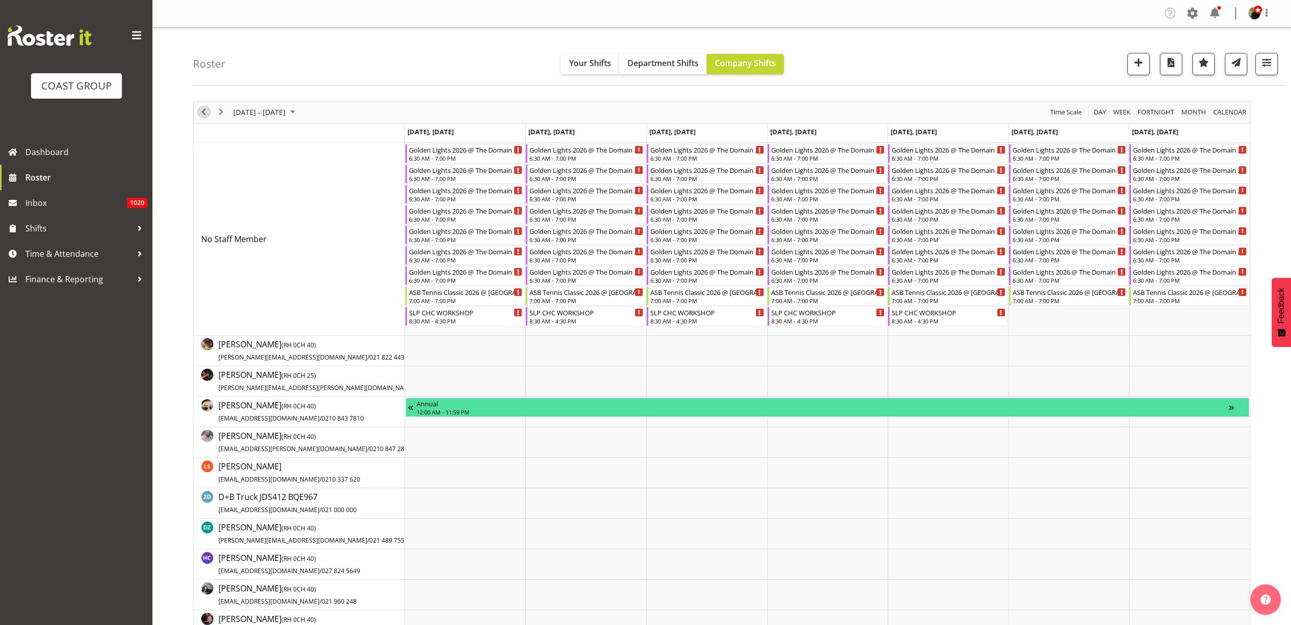
click at [205, 111] on span "Previous" at bounding box center [204, 112] width 12 height 13
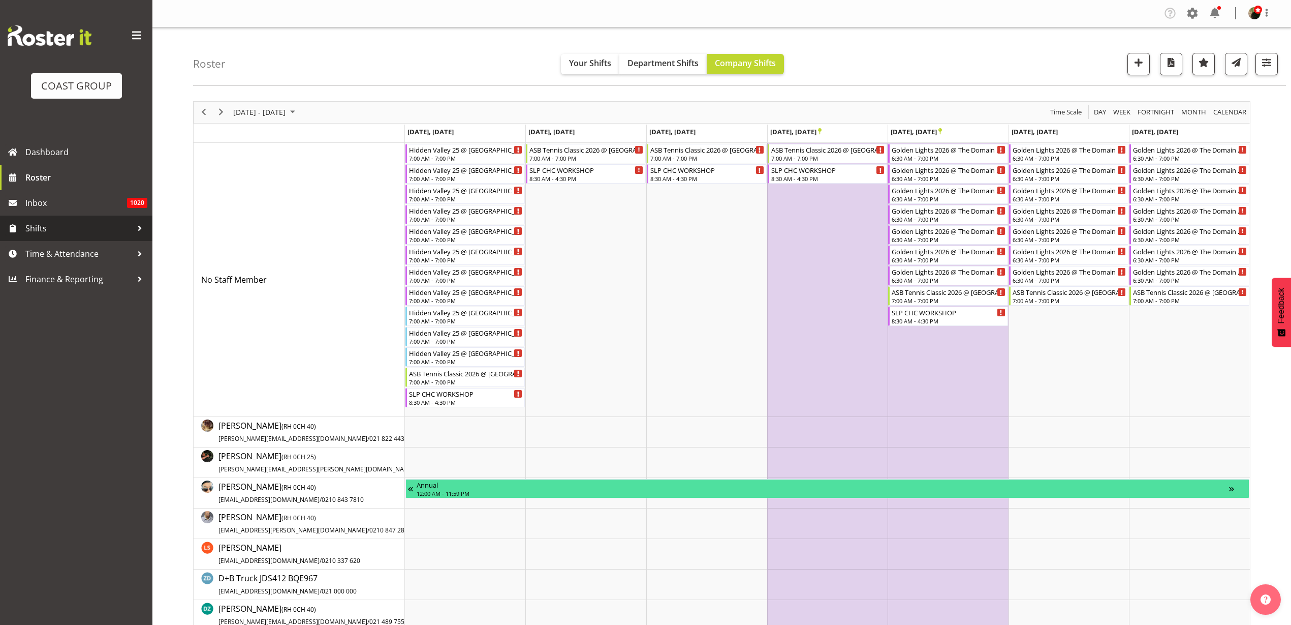
click at [44, 224] on span "Shifts" at bounding box center [78, 228] width 107 height 15
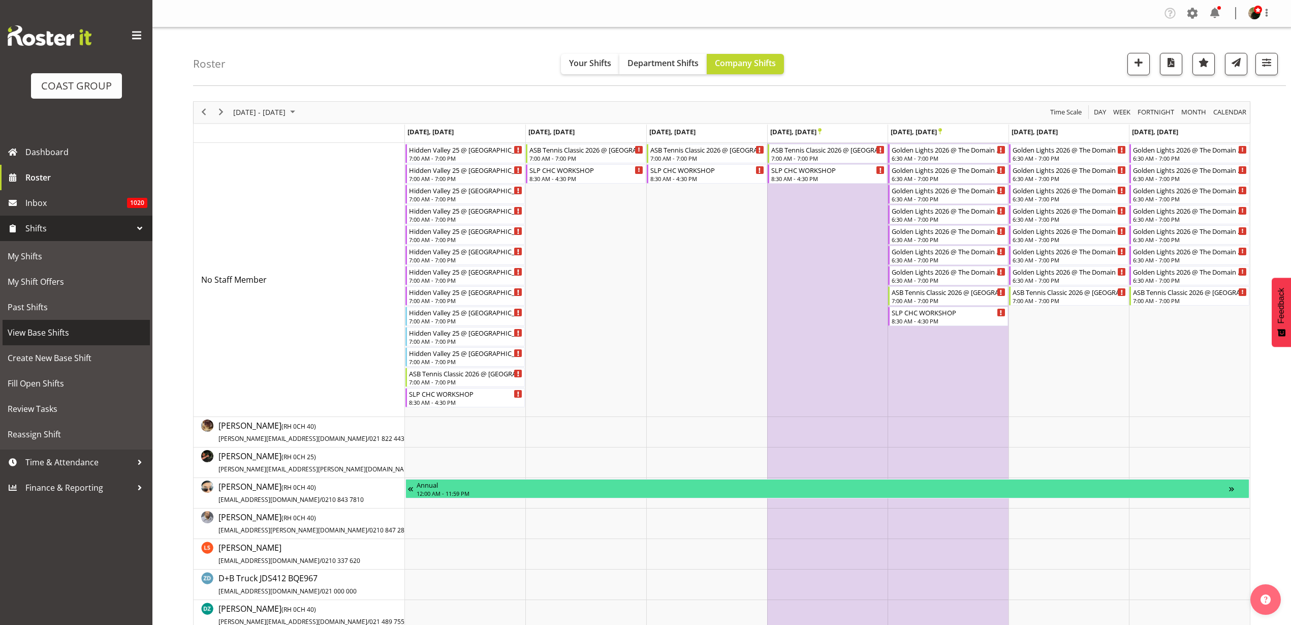
click at [65, 335] on span "View Base Shifts" at bounding box center [76, 332] width 137 height 15
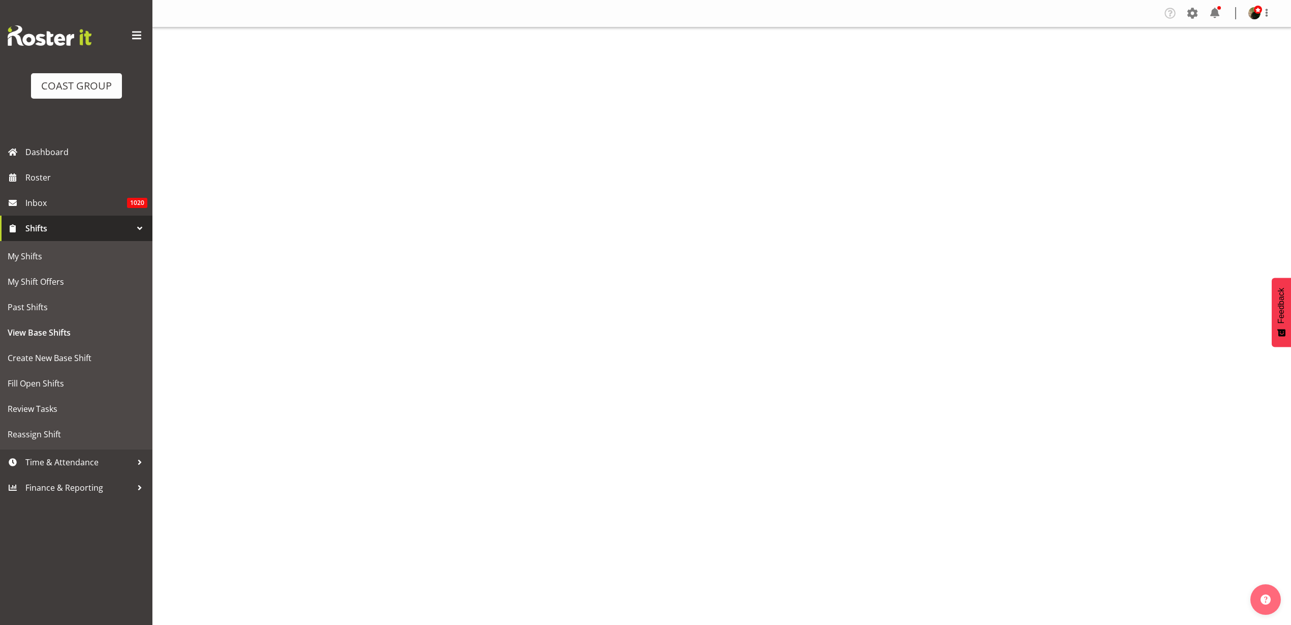
select select
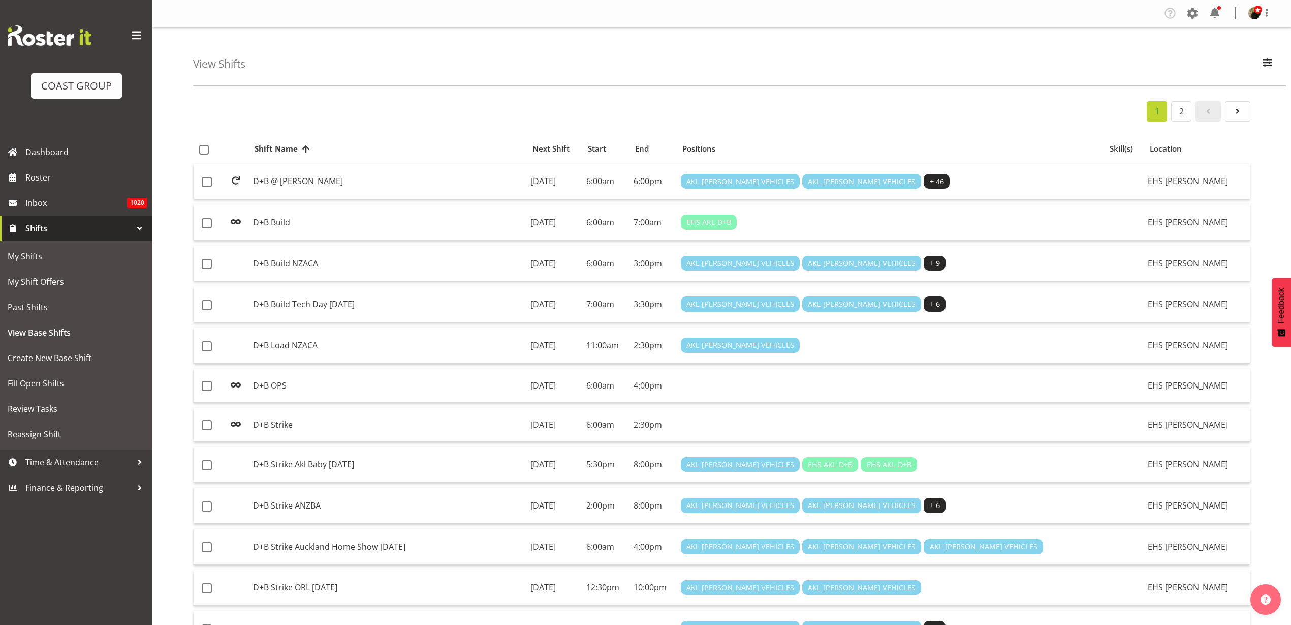
select select
select select "35"
click at [1268, 59] on span "button" at bounding box center [1267, 62] width 13 height 13
select select "36"
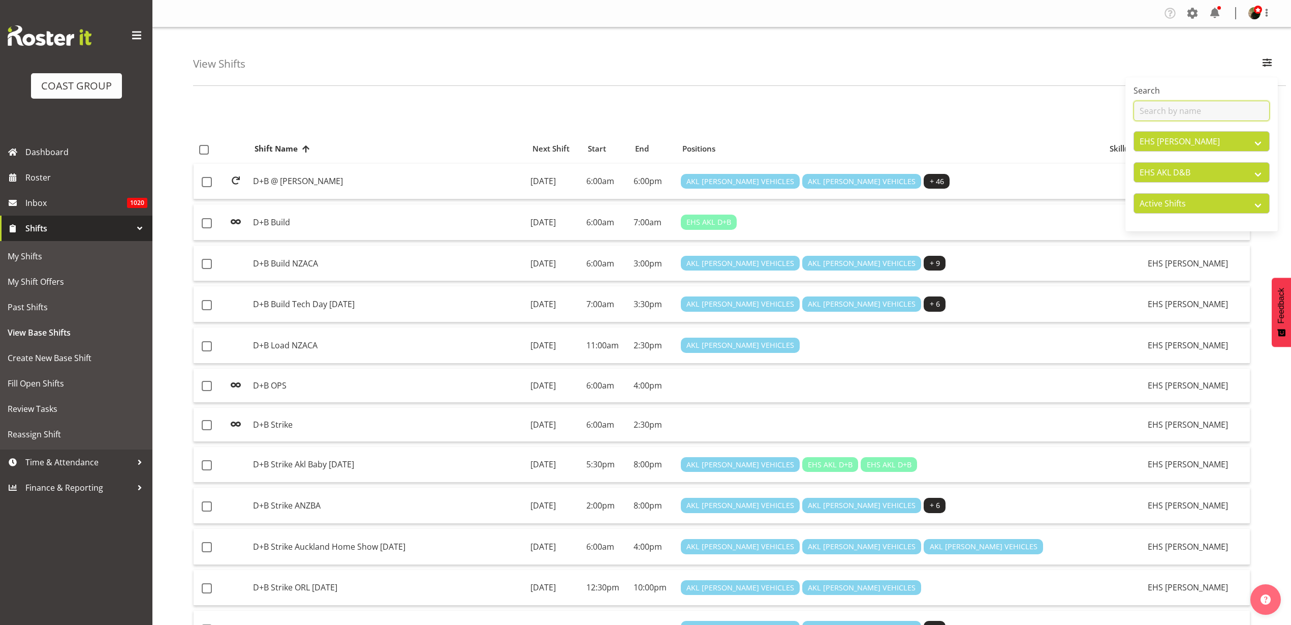
click at [1217, 109] on input "text" at bounding box center [1202, 111] width 136 height 20
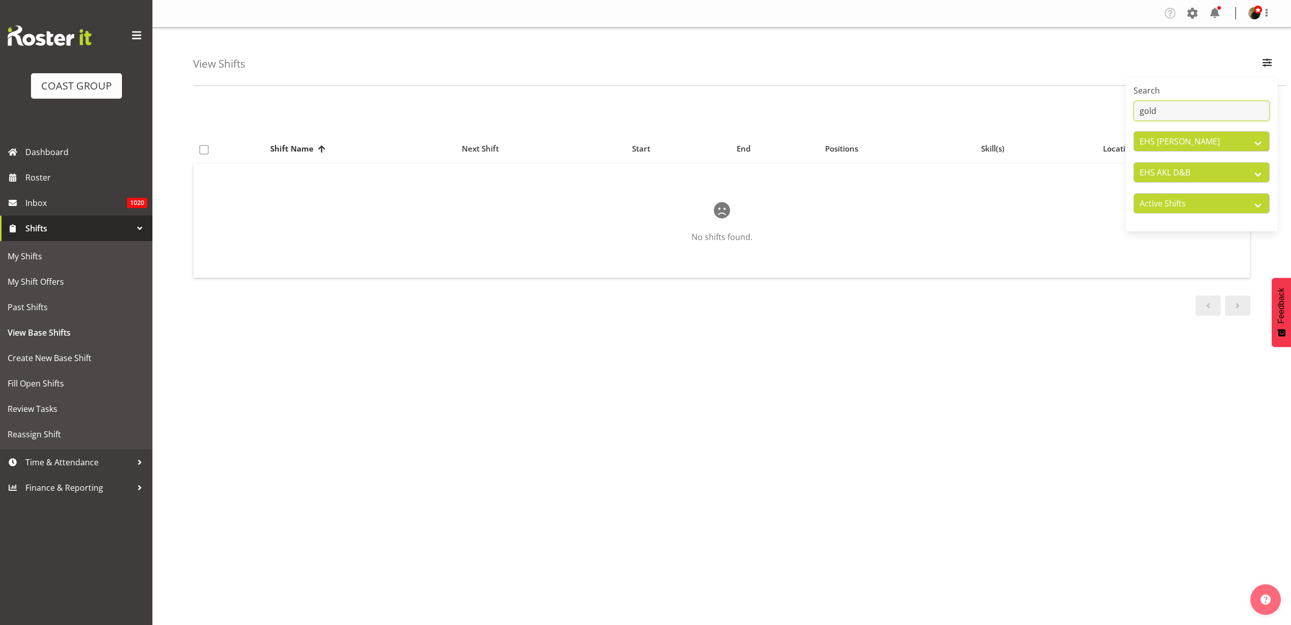
type input "gold"
click at [1226, 141] on select "All Locations CARLTON EVENTS Carlton Hamilton Carlton Wellington DW CHC DW DIAN…" at bounding box center [1202, 141] width 136 height 20
select select "31"
click at [1134, 131] on select "All Locations CARLTON EVENTS Carlton Hamilton Carlton Wellington DW CHC DW DIAN…" at bounding box center [1202, 141] width 136 height 20
click at [1227, 172] on select "All Departments CARLTON EVENTS Carlton Hamilton Carlton Wellington DW AKL DW AK…" at bounding box center [1202, 172] width 136 height 20
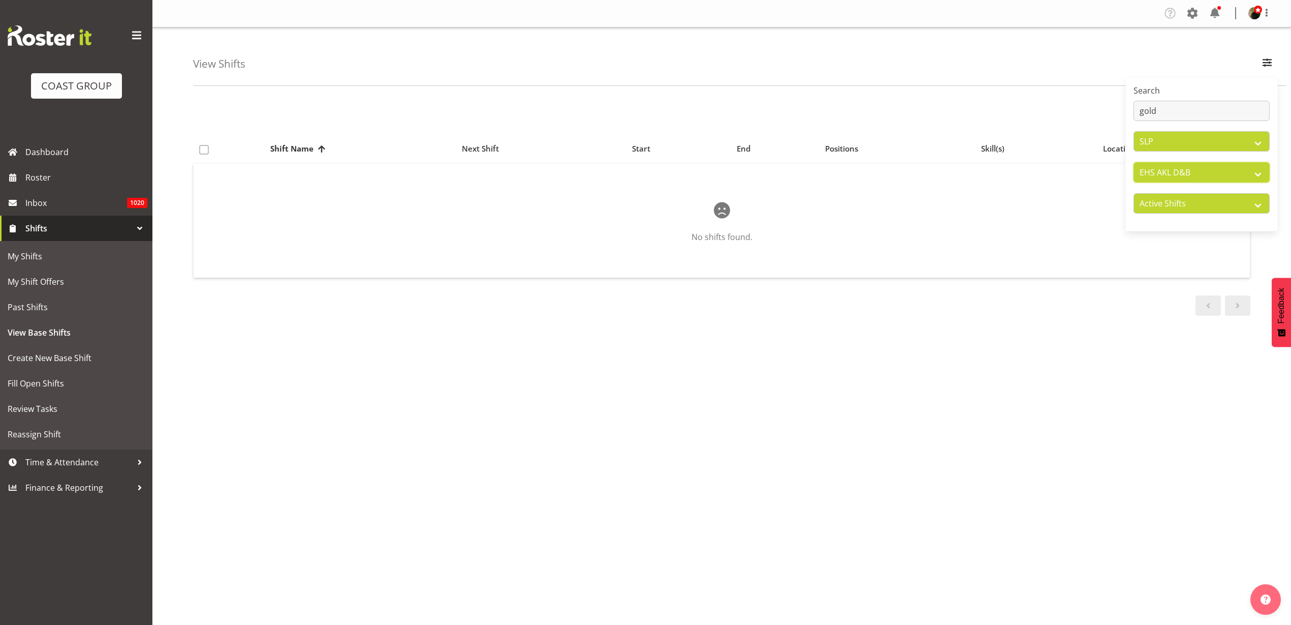
select select "all"
click at [1134, 162] on select "All Departments CARLTON EVENTS Carlton Hamilton Carlton Wellington DW AKL DW AK…" at bounding box center [1202, 172] width 136 height 20
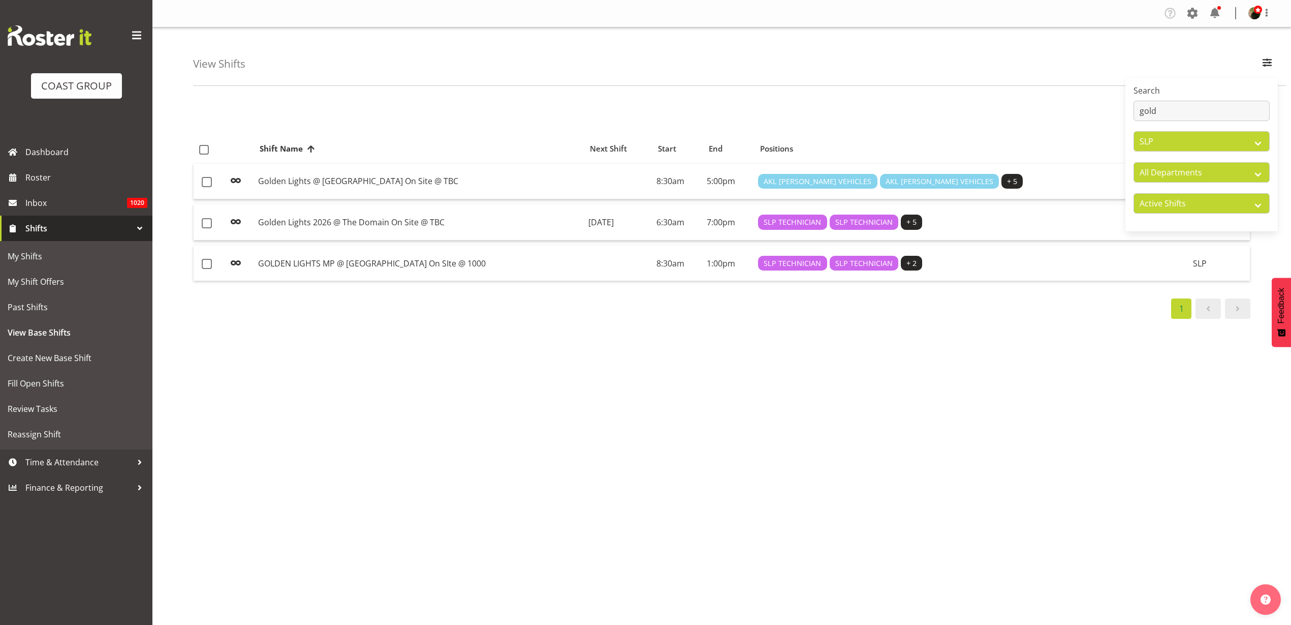
click at [298, 219] on td "Golden Lights 2026 @ The Domain On Site @ TBC" at bounding box center [419, 222] width 330 height 36
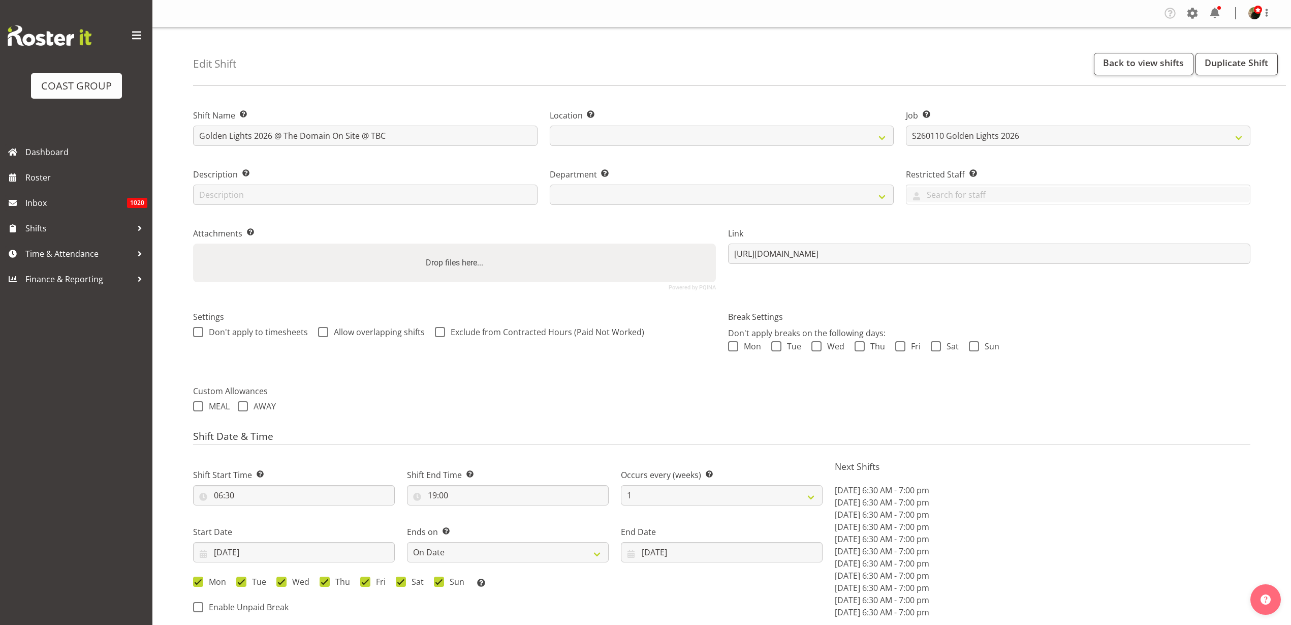
select select "9988"
select select "date"
select select
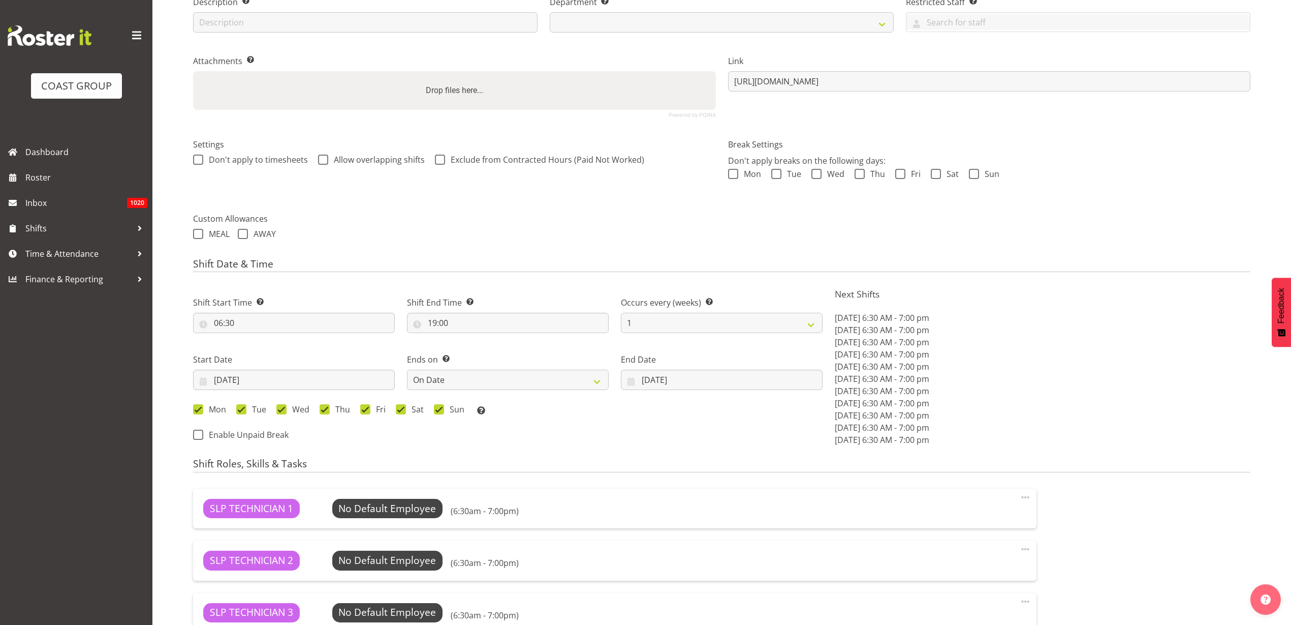
select select
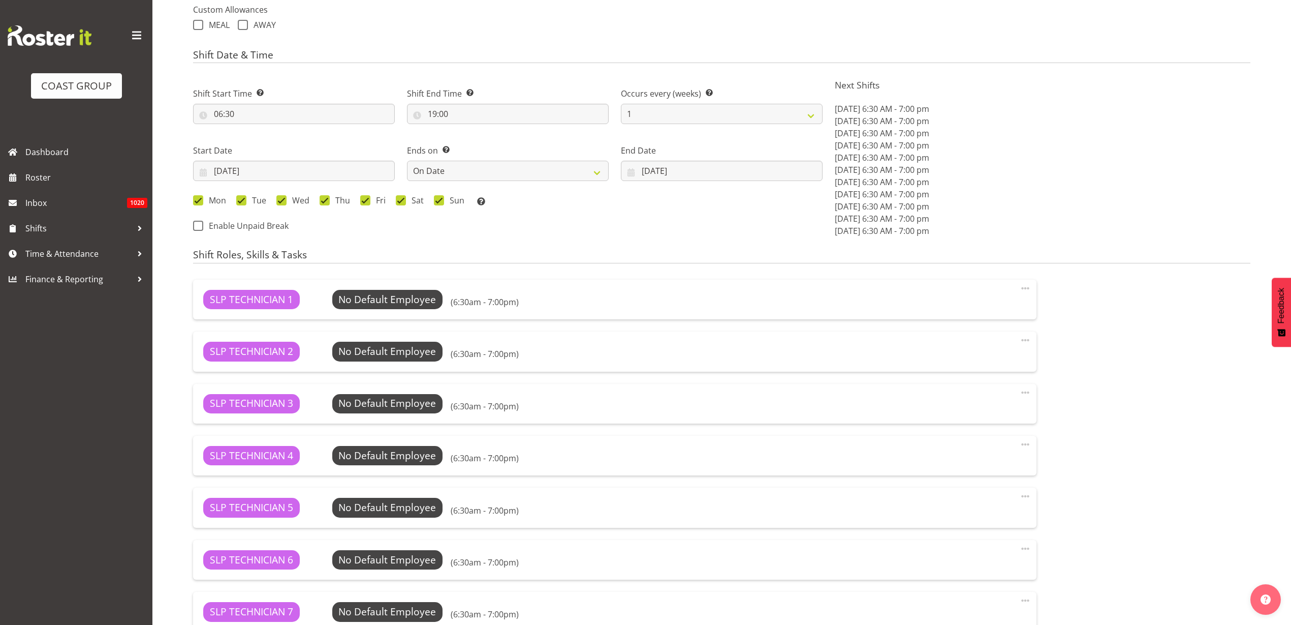
select select "31"
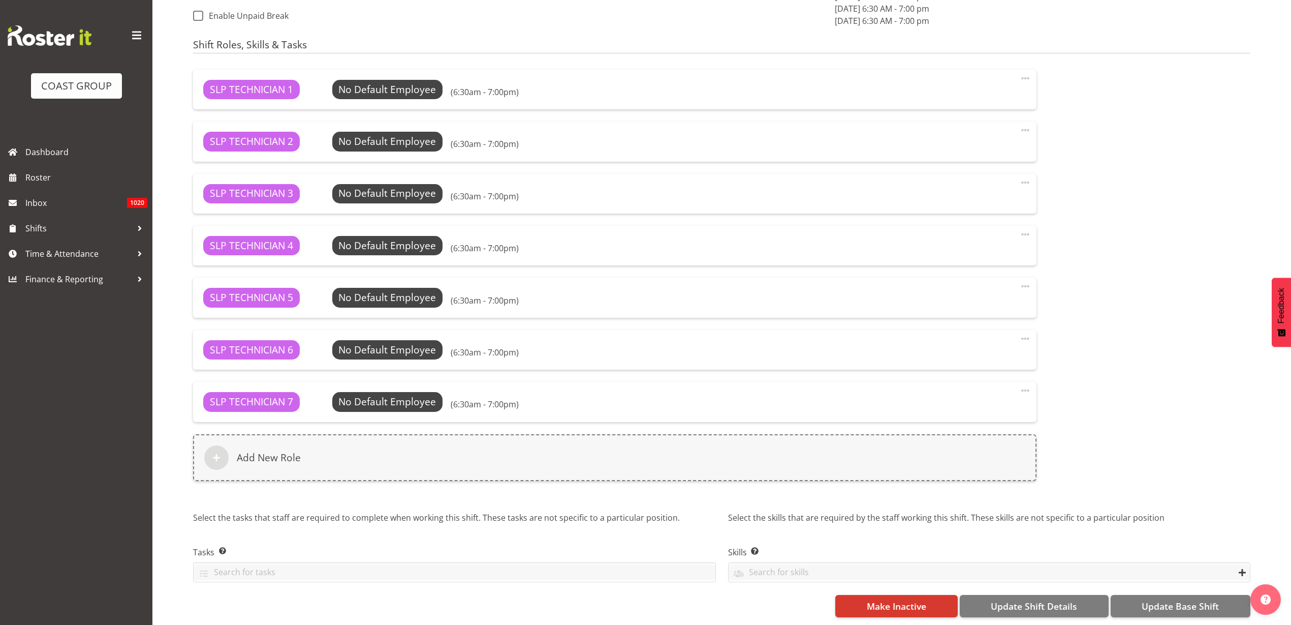
scroll to position [601, 0]
select select "24"
click at [905, 599] on span "Make Inactive" at bounding box center [896, 605] width 59 height 13
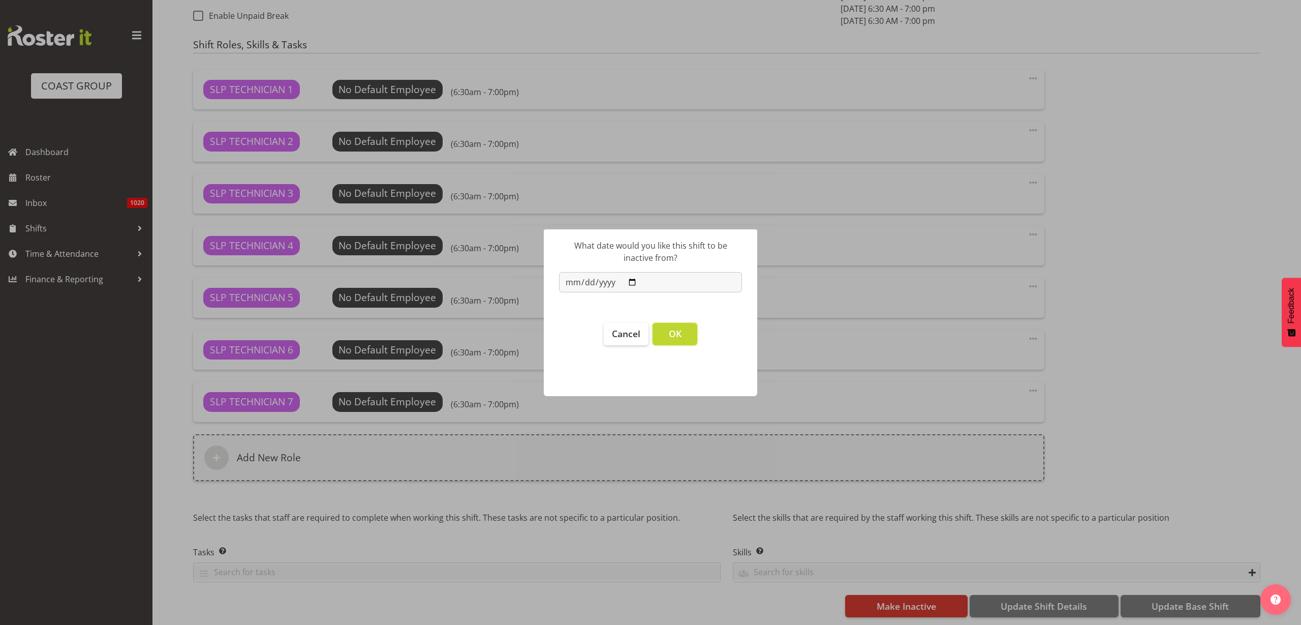
click at [660, 340] on button "OK" at bounding box center [675, 334] width 45 height 22
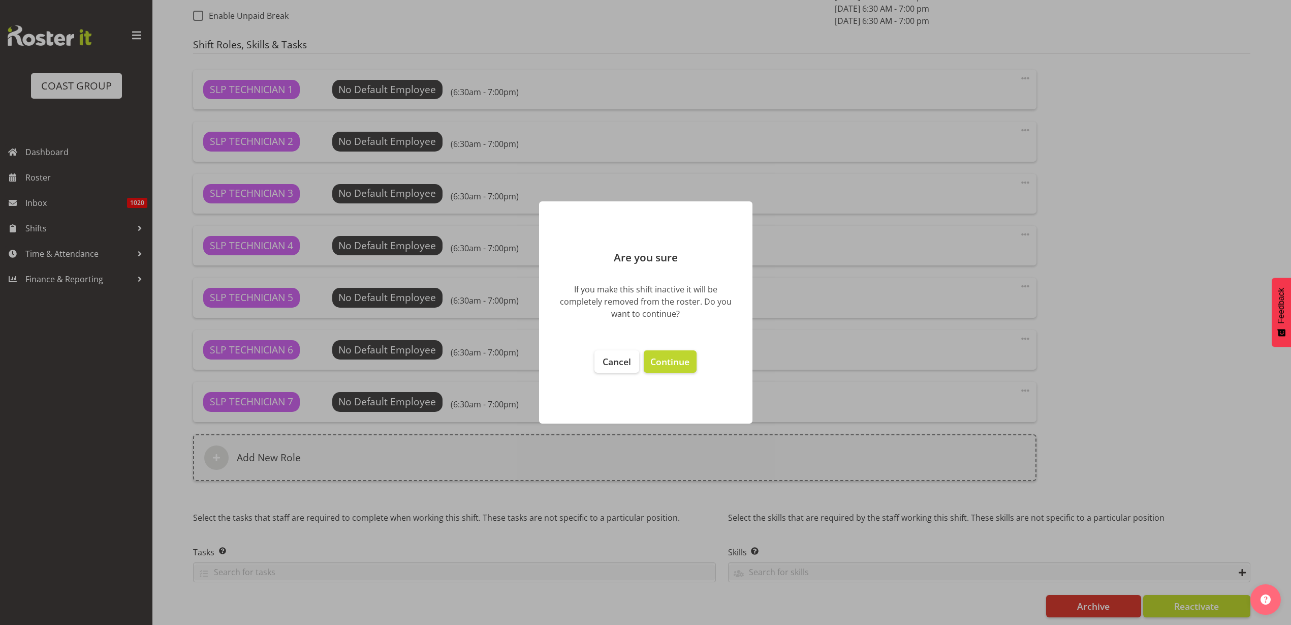
click at [673, 359] on span "Continue" at bounding box center [670, 361] width 39 height 12
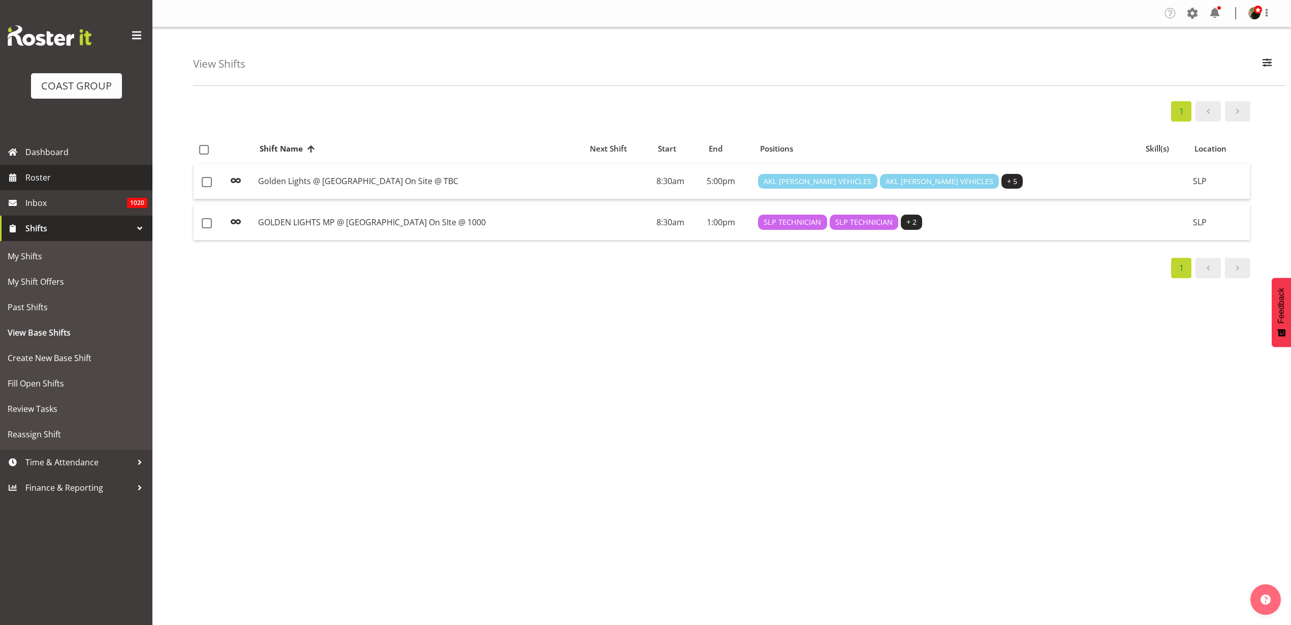
click at [57, 181] on span "Roster" at bounding box center [86, 177] width 122 height 15
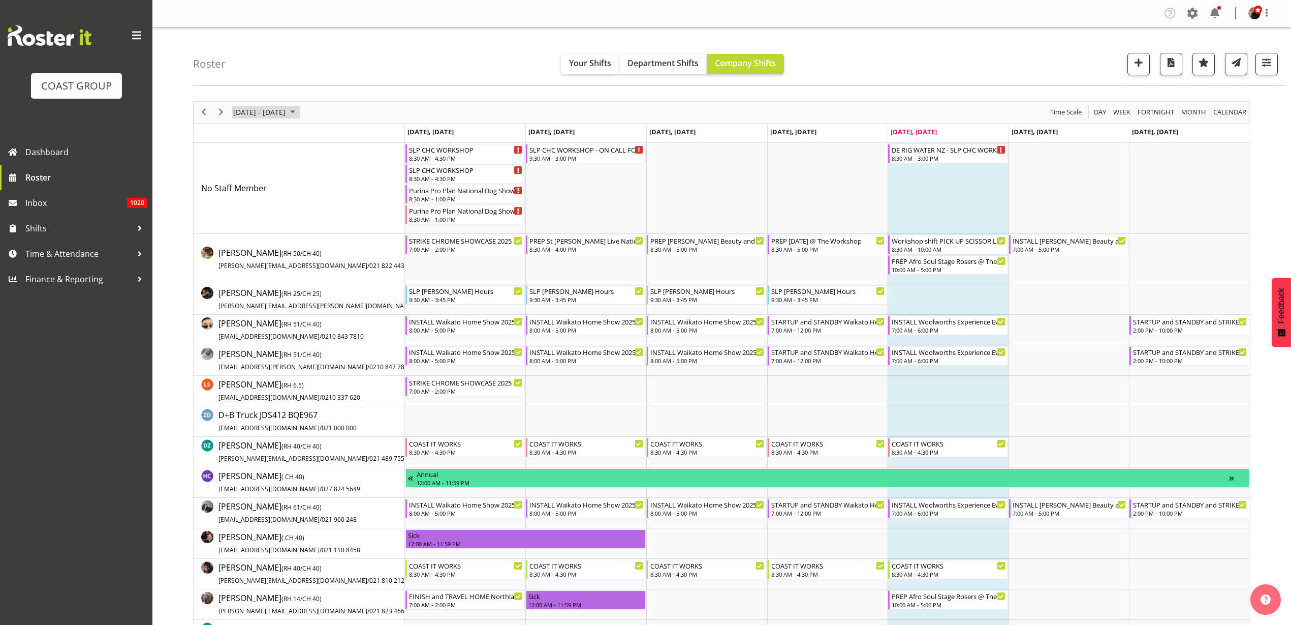
click at [259, 110] on span "[DATE] - [DATE]" at bounding box center [259, 112] width 54 height 13
click at [340, 134] on span "next month" at bounding box center [340, 138] width 18 height 18
click at [327, 173] on span "3" at bounding box center [325, 172] width 15 height 15
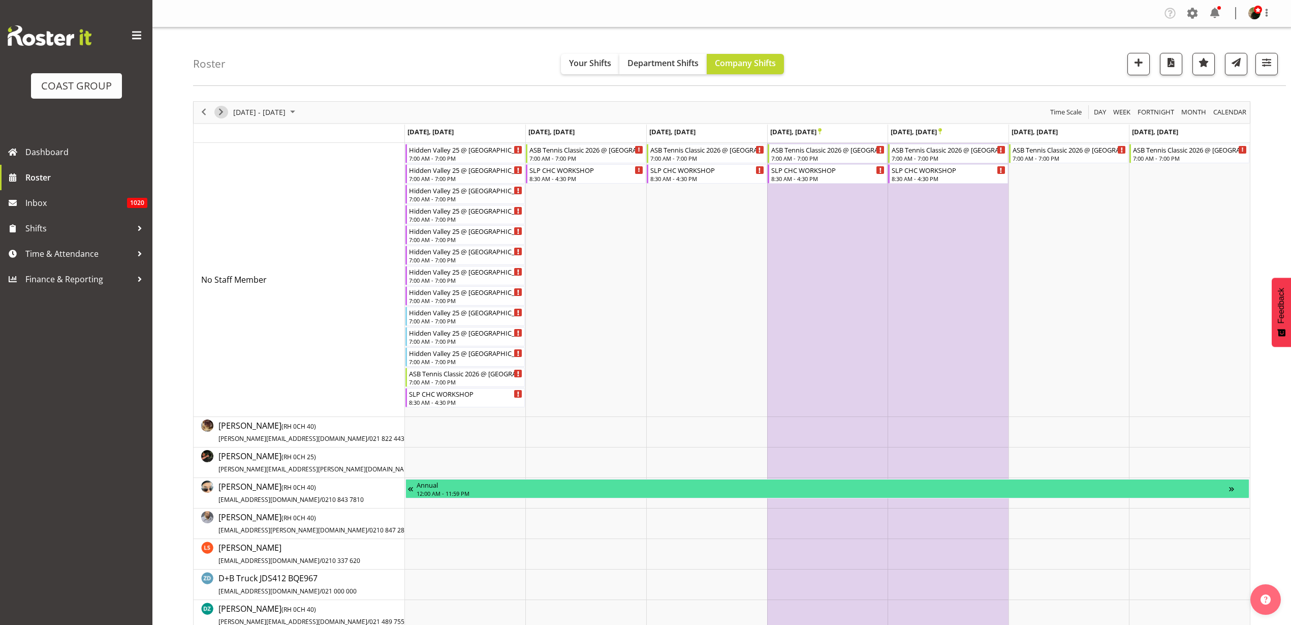
click at [222, 107] on span "Next" at bounding box center [221, 112] width 12 height 13
